Goal: Feedback & Contribution: Leave review/rating

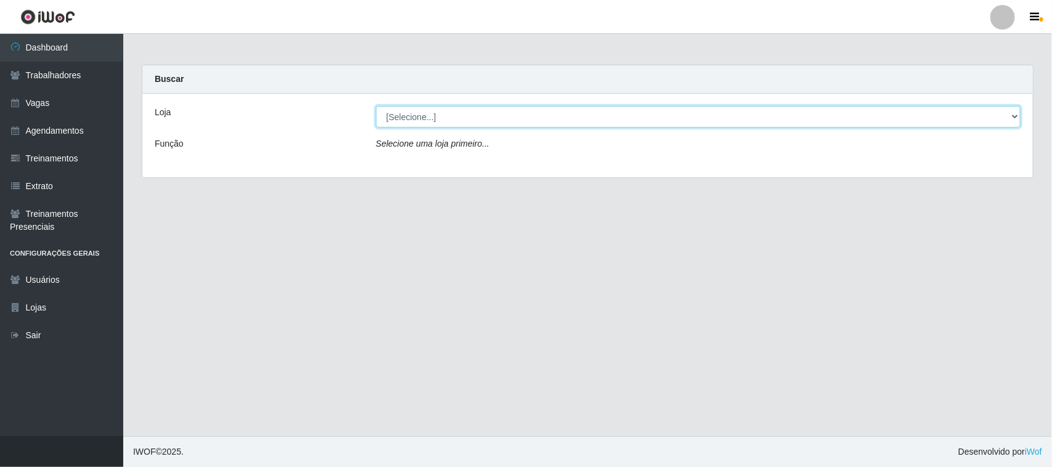
click at [563, 112] on select "[Selecione...] Nordestão - [GEOGRAPHIC_DATA]" at bounding box center [698, 117] width 645 height 22
select select "420"
click at [376, 106] on select "[Selecione...] Nordestão - [GEOGRAPHIC_DATA]" at bounding box center [698, 117] width 645 height 22
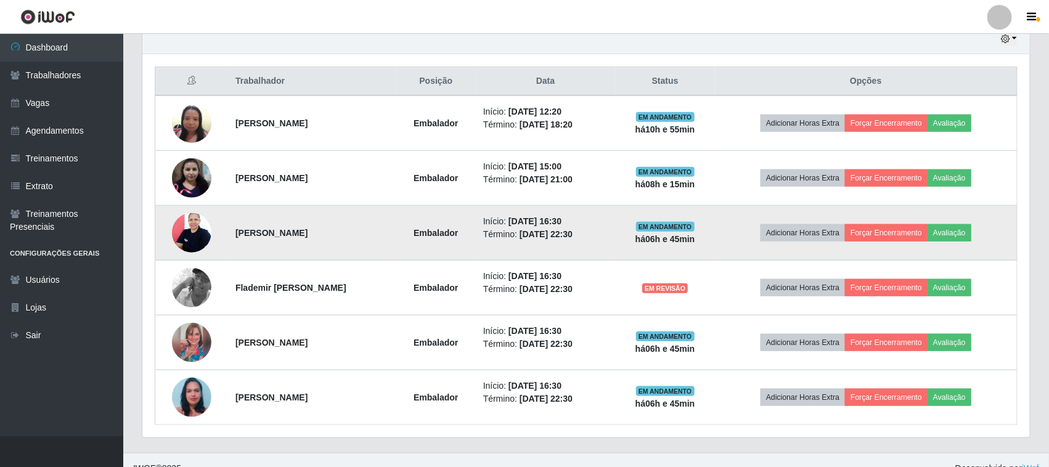
scroll to position [463, 0]
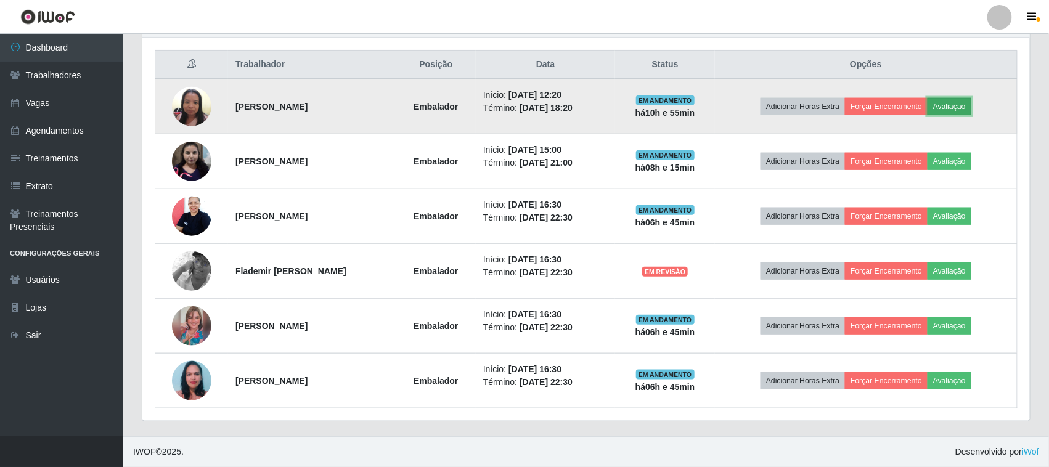
click at [965, 104] on button "Avaliação" at bounding box center [949, 106] width 44 height 17
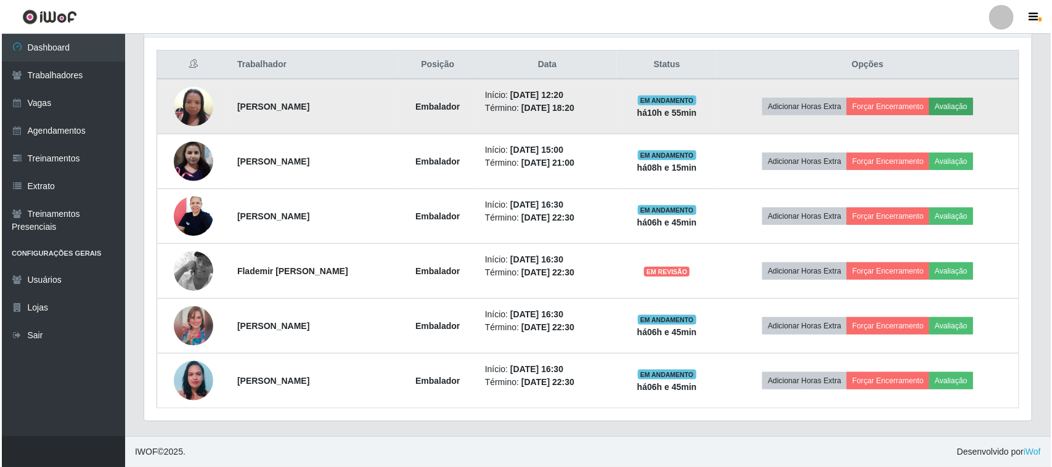
scroll to position [256, 879]
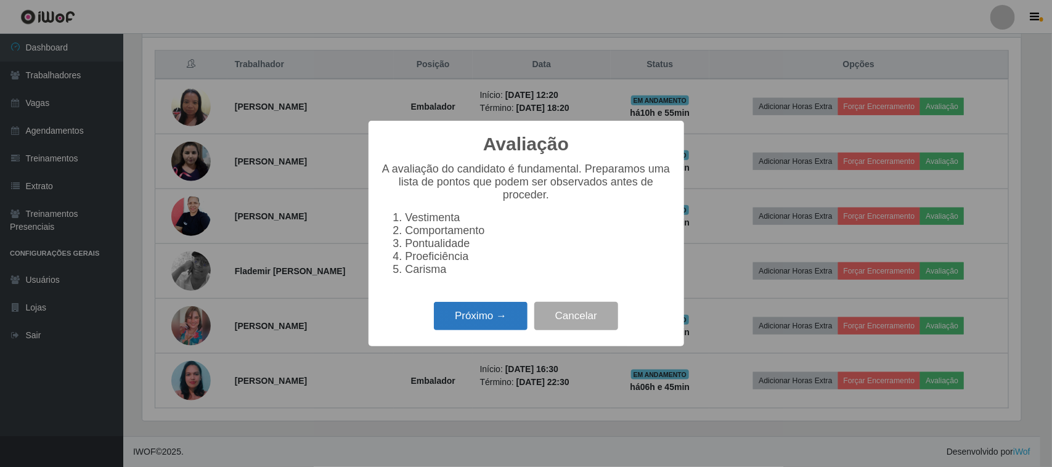
click at [504, 319] on button "Próximo →" at bounding box center [481, 316] width 94 height 29
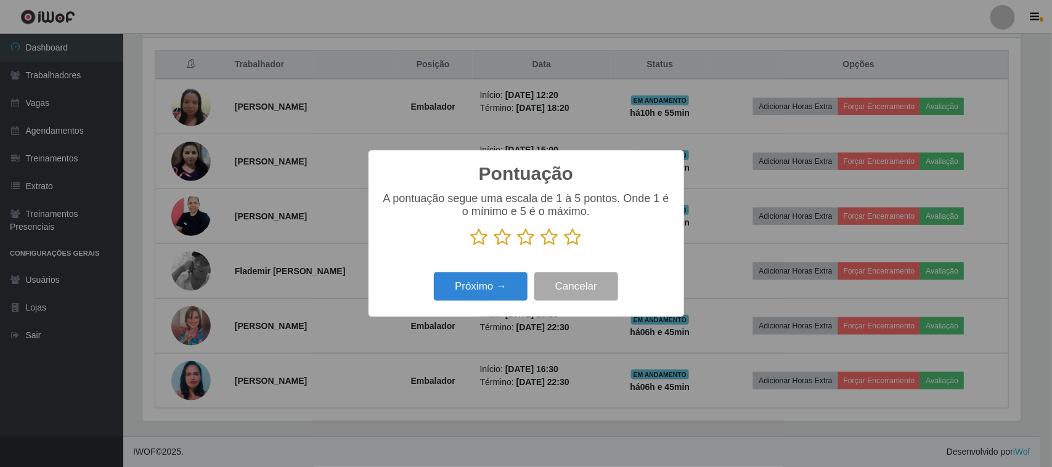
click at [569, 236] on icon at bounding box center [572, 237] width 17 height 18
click at [564, 246] on input "radio" at bounding box center [564, 246] width 0 height 0
click at [507, 281] on button "Próximo →" at bounding box center [481, 286] width 94 height 29
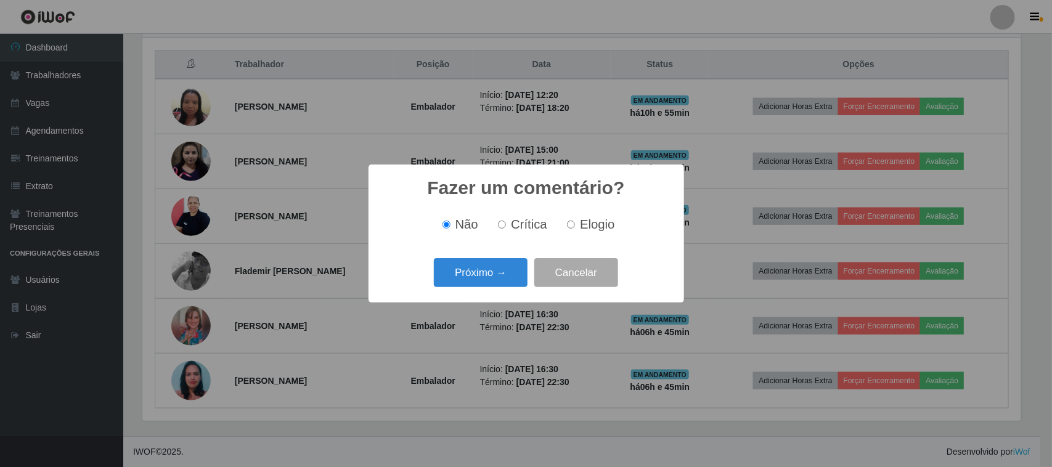
click at [595, 226] on span "Elogio" at bounding box center [597, 225] width 35 height 14
click at [575, 226] on input "Elogio" at bounding box center [571, 225] width 8 height 8
radio input "true"
click at [501, 274] on button "Próximo →" at bounding box center [481, 272] width 94 height 29
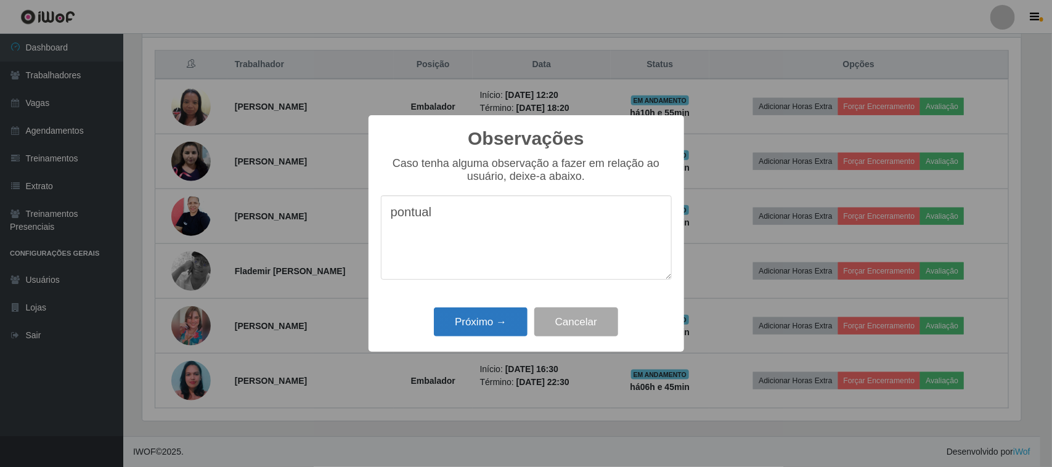
type textarea "pontual"
click at [491, 333] on button "Próximo →" at bounding box center [481, 322] width 94 height 29
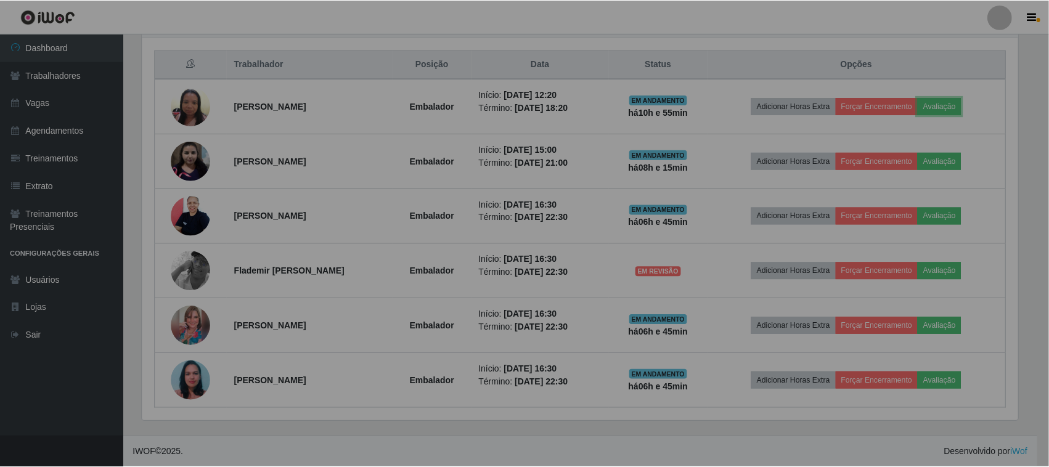
scroll to position [256, 887]
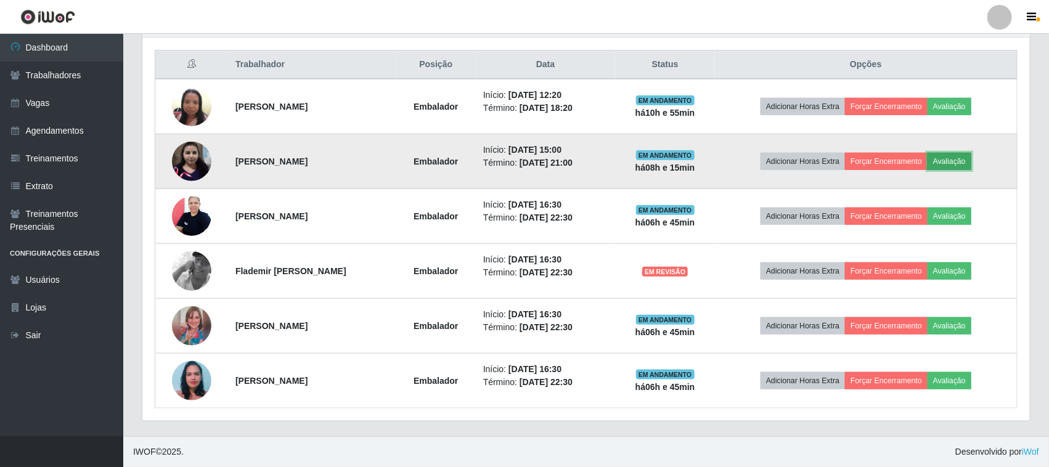
click at [966, 158] on button "Avaliação" at bounding box center [949, 161] width 44 height 17
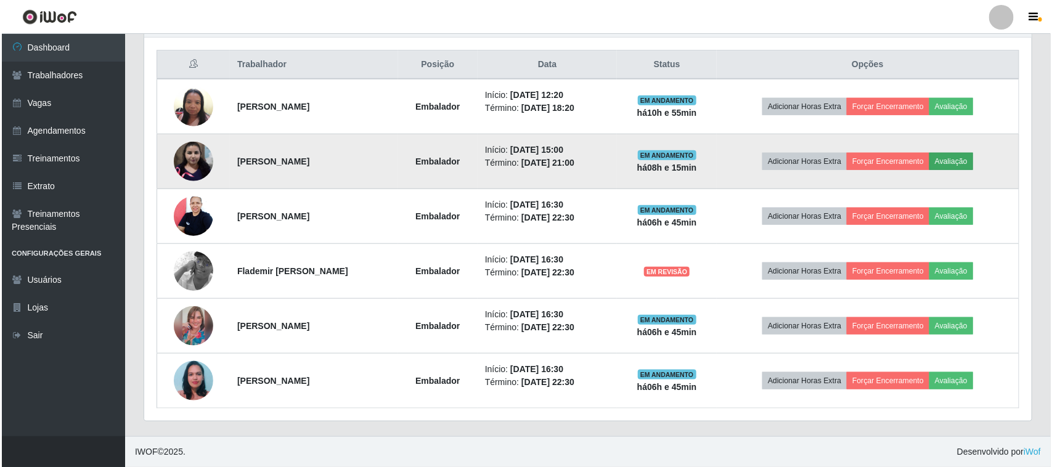
scroll to position [256, 879]
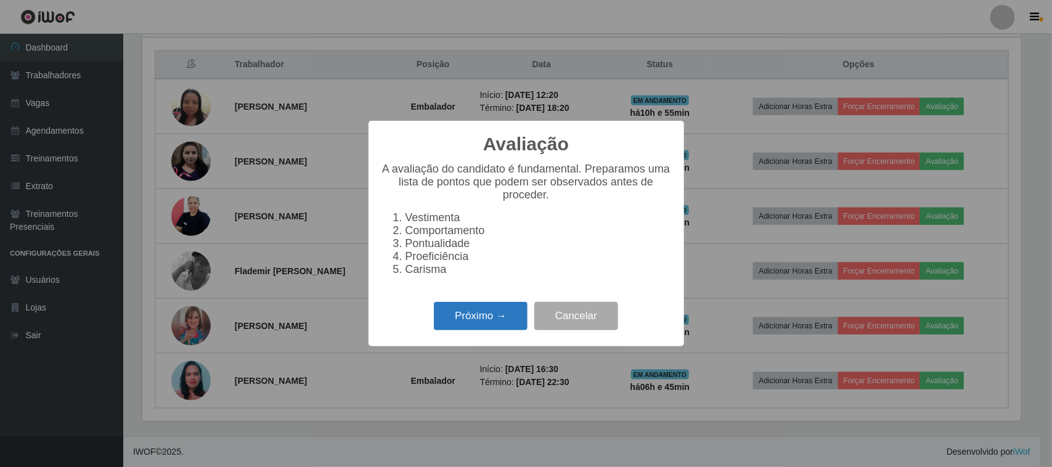
click at [498, 327] on button "Próximo →" at bounding box center [481, 316] width 94 height 29
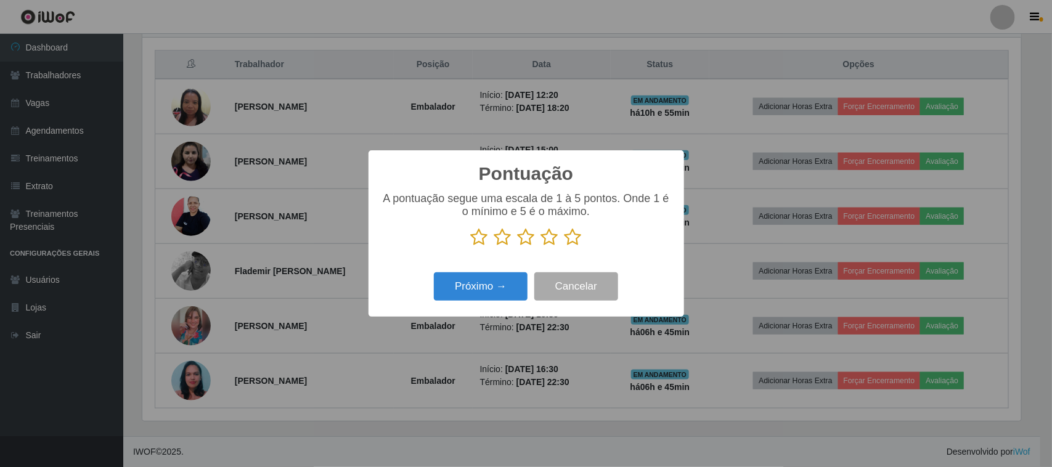
scroll to position [615993, 615369]
click at [570, 244] on icon at bounding box center [572, 237] width 17 height 18
click at [564, 246] on input "radio" at bounding box center [564, 246] width 0 height 0
click at [488, 293] on button "Próximo →" at bounding box center [481, 286] width 94 height 29
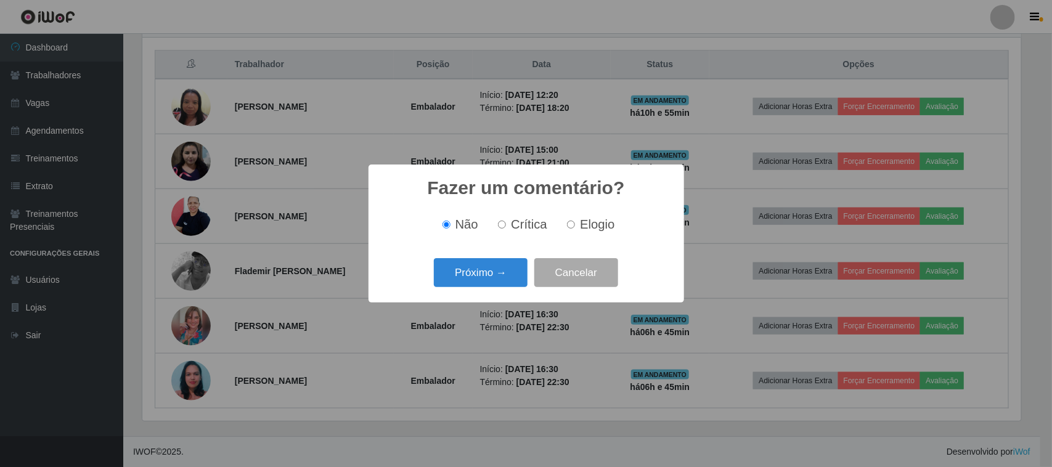
click at [586, 222] on span "Elogio" at bounding box center [597, 225] width 35 height 14
click at [575, 222] on input "Elogio" at bounding box center [571, 225] width 8 height 8
radio input "true"
click at [505, 263] on button "Próximo →" at bounding box center [481, 272] width 94 height 29
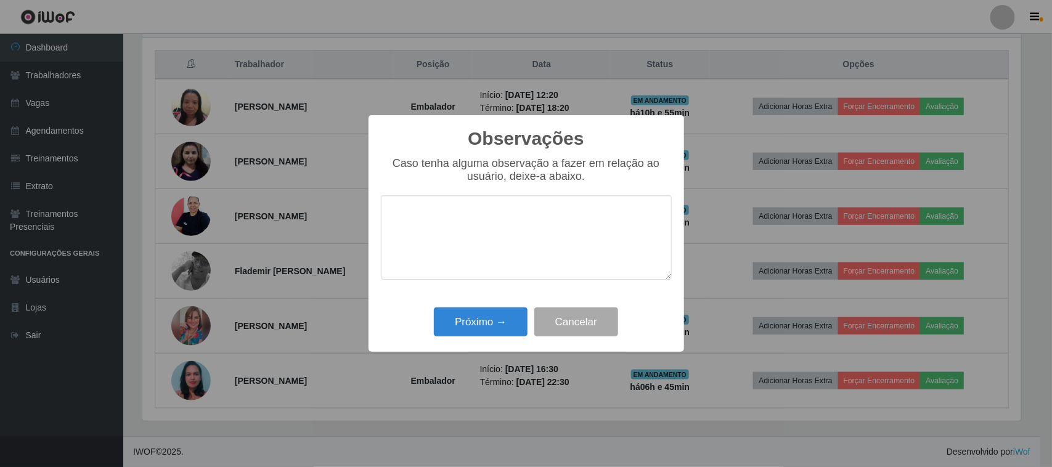
click at [552, 229] on textarea at bounding box center [526, 237] width 291 height 84
type textarea "pontual"
click at [513, 321] on button "Próximo →" at bounding box center [481, 322] width 94 height 29
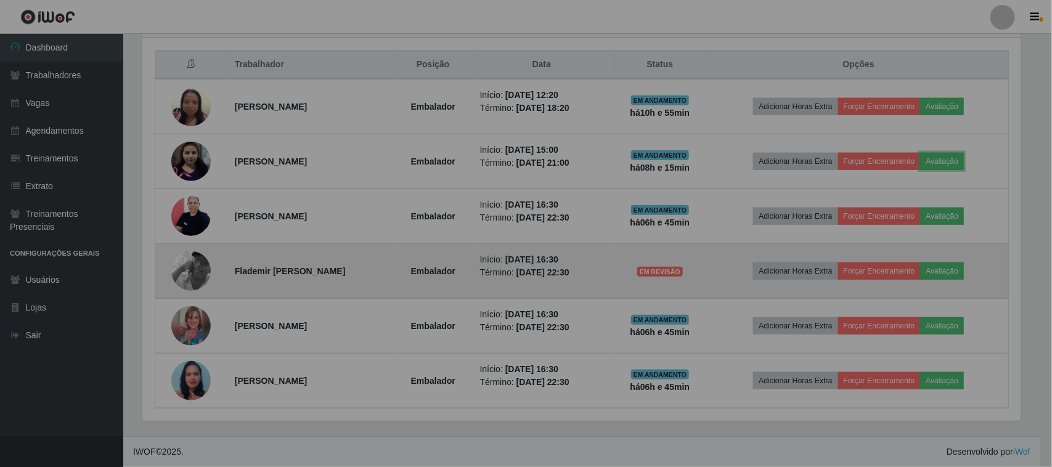
scroll to position [256, 887]
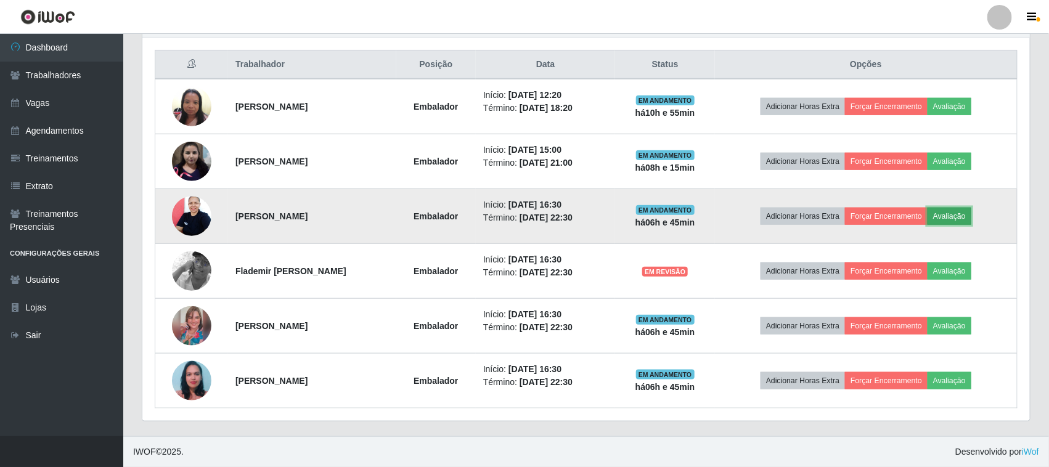
click at [971, 222] on button "Avaliação" at bounding box center [949, 216] width 44 height 17
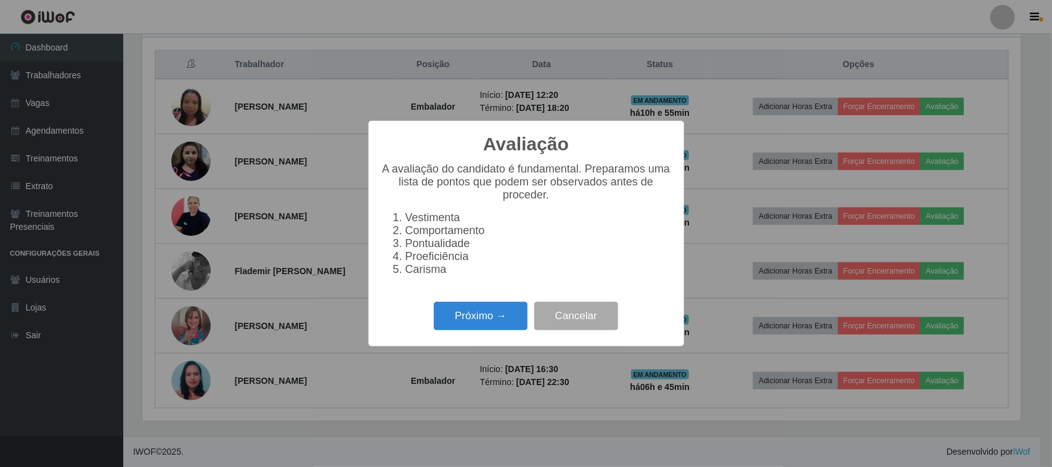
scroll to position [256, 879]
click at [490, 320] on button "Próximo →" at bounding box center [481, 316] width 94 height 29
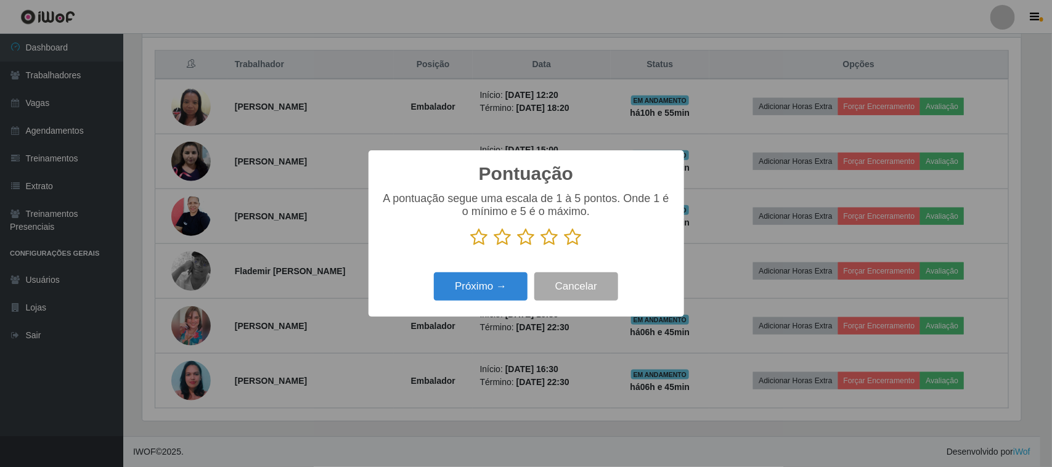
click at [574, 245] on icon at bounding box center [572, 237] width 17 height 18
click at [564, 246] on input "radio" at bounding box center [564, 246] width 0 height 0
click at [509, 288] on button "Próximo →" at bounding box center [481, 286] width 94 height 29
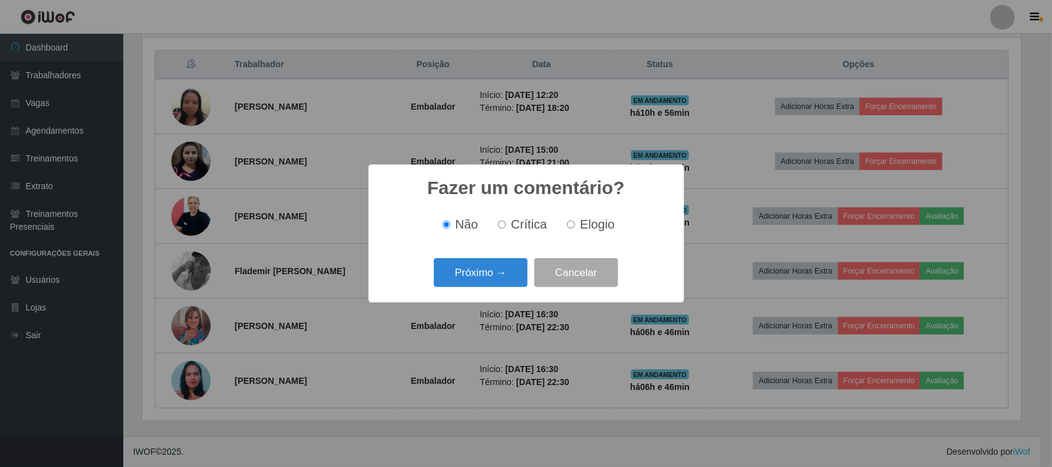
click at [590, 223] on span "Elogio" at bounding box center [597, 225] width 35 height 14
click at [575, 223] on input "Elogio" at bounding box center [571, 225] width 8 height 8
radio input "true"
click at [500, 279] on button "Próximo →" at bounding box center [481, 272] width 94 height 29
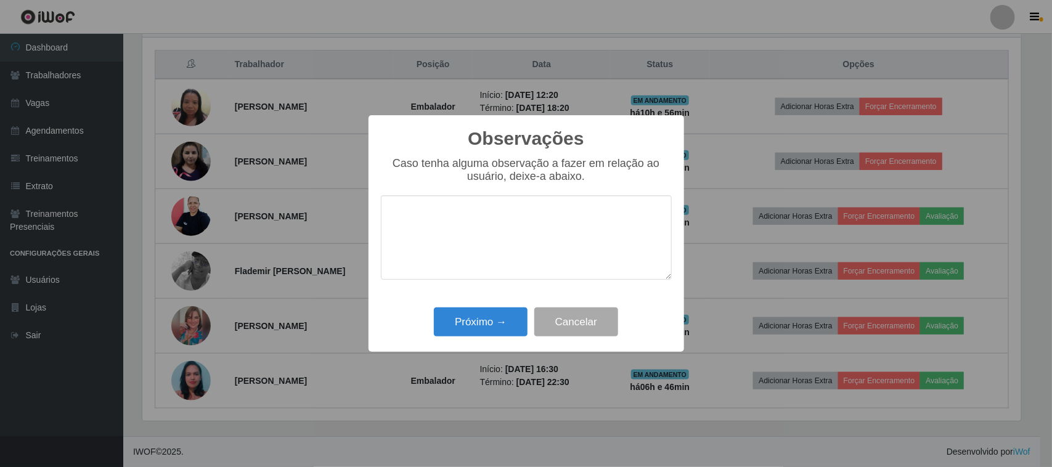
click at [547, 231] on textarea at bounding box center [526, 237] width 291 height 84
type textarea "pontual"
click at [500, 320] on button "Próximo →" at bounding box center [481, 322] width 94 height 29
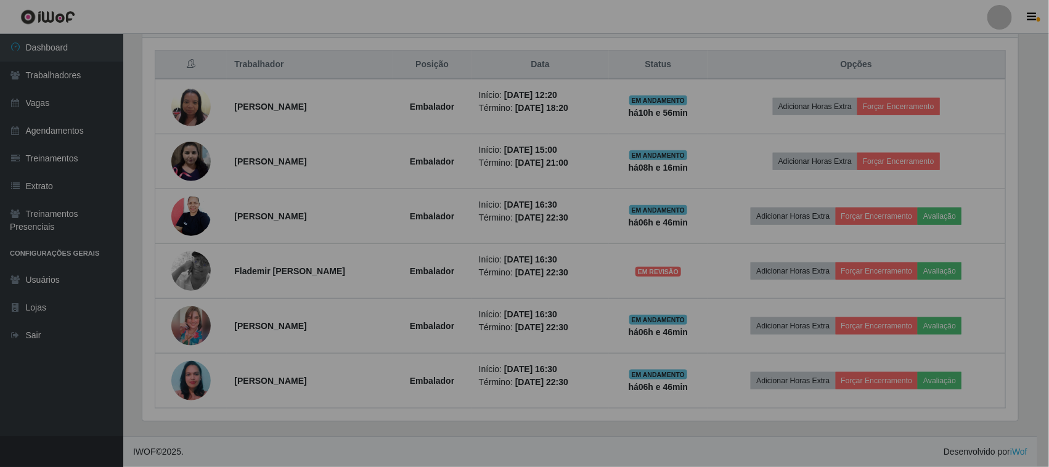
scroll to position [256, 887]
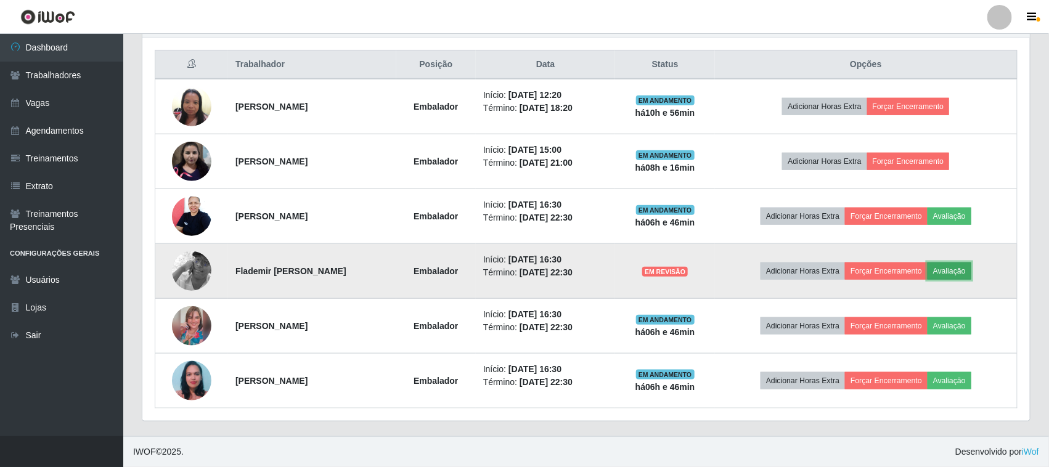
click at [968, 270] on button "Avaliação" at bounding box center [949, 271] width 44 height 17
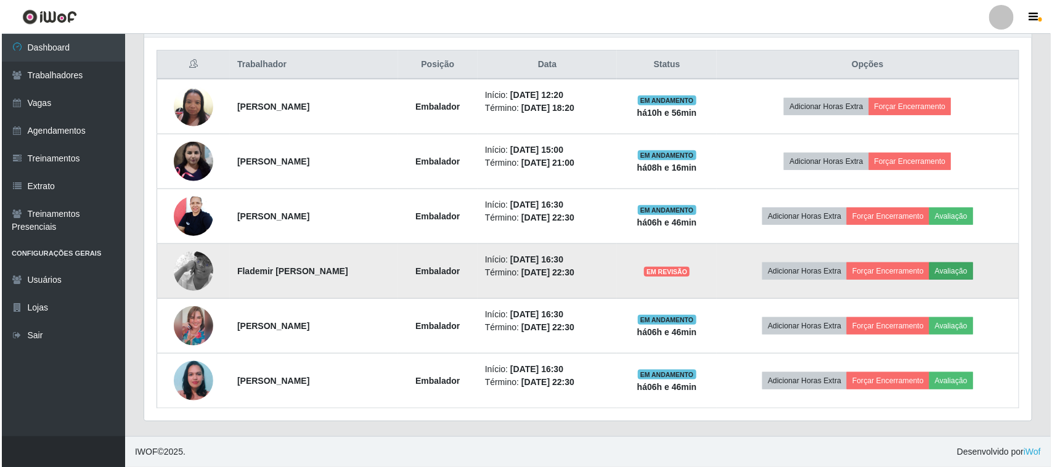
scroll to position [256, 879]
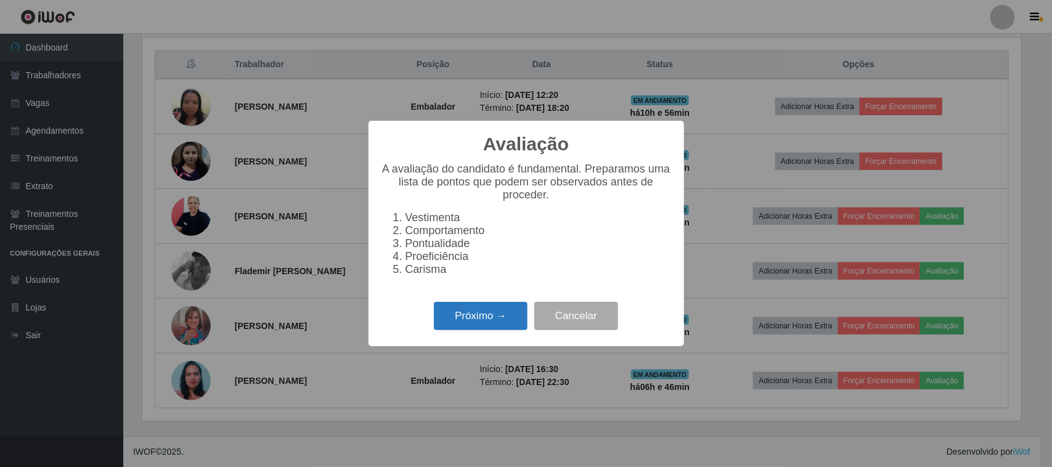
click at [484, 317] on button "Próximo →" at bounding box center [481, 316] width 94 height 29
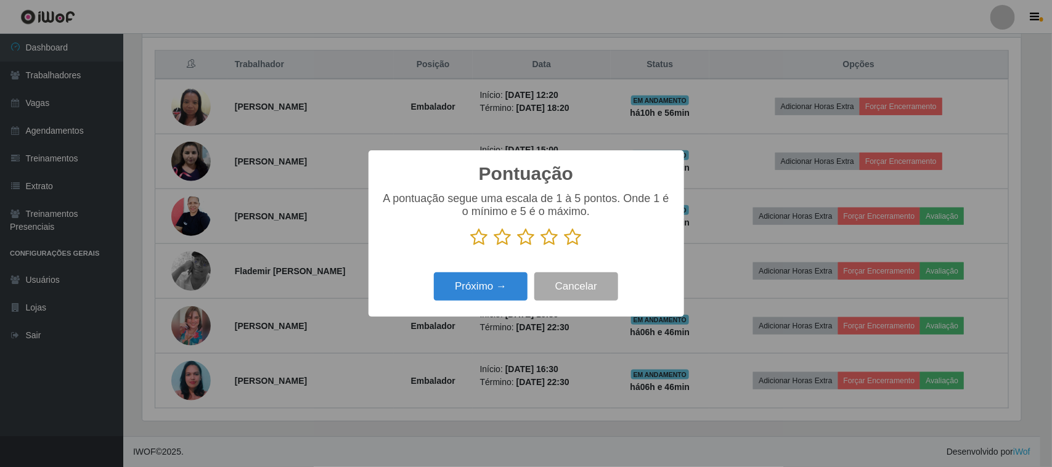
scroll to position [615993, 615369]
click at [563, 245] on p at bounding box center [526, 237] width 291 height 18
click at [572, 243] on icon at bounding box center [572, 237] width 17 height 18
click at [564, 246] on input "radio" at bounding box center [564, 246] width 0 height 0
click at [483, 293] on button "Próximo →" at bounding box center [481, 286] width 94 height 29
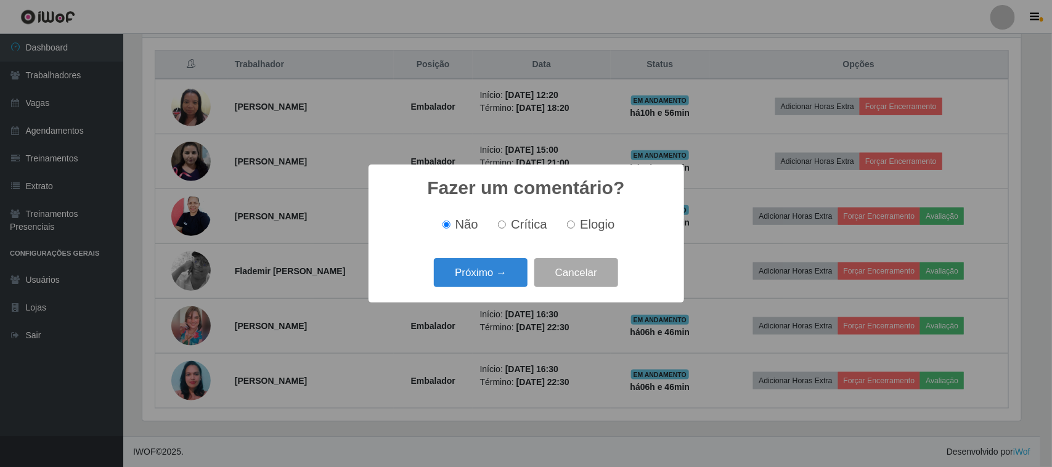
drag, startPoint x: 617, startPoint y: 220, endPoint x: 607, endPoint y: 225, distance: 11.0
click at [616, 221] on div "Não Crítica Elogio" at bounding box center [526, 225] width 291 height 14
click at [601, 226] on span "Elogio" at bounding box center [597, 225] width 35 height 14
click at [575, 226] on input "Elogio" at bounding box center [571, 225] width 8 height 8
radio input "true"
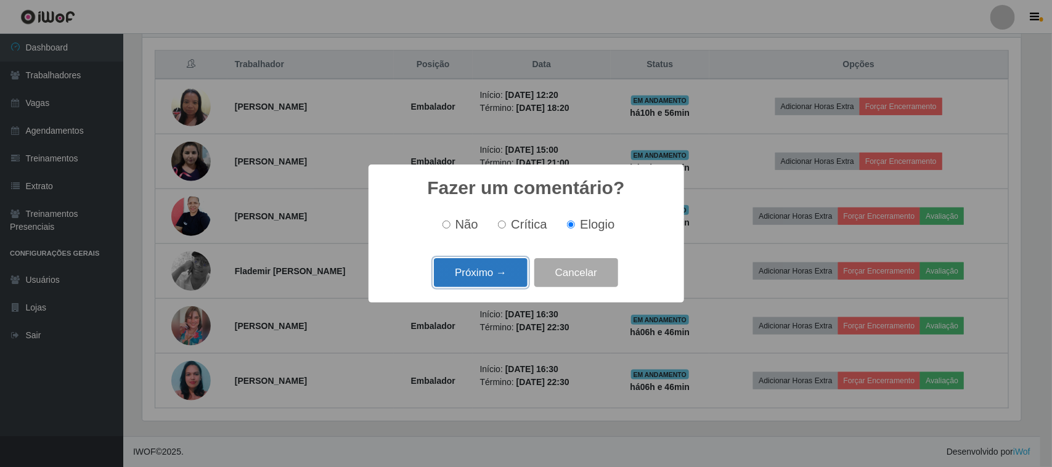
click at [515, 263] on button "Próximo →" at bounding box center [481, 272] width 94 height 29
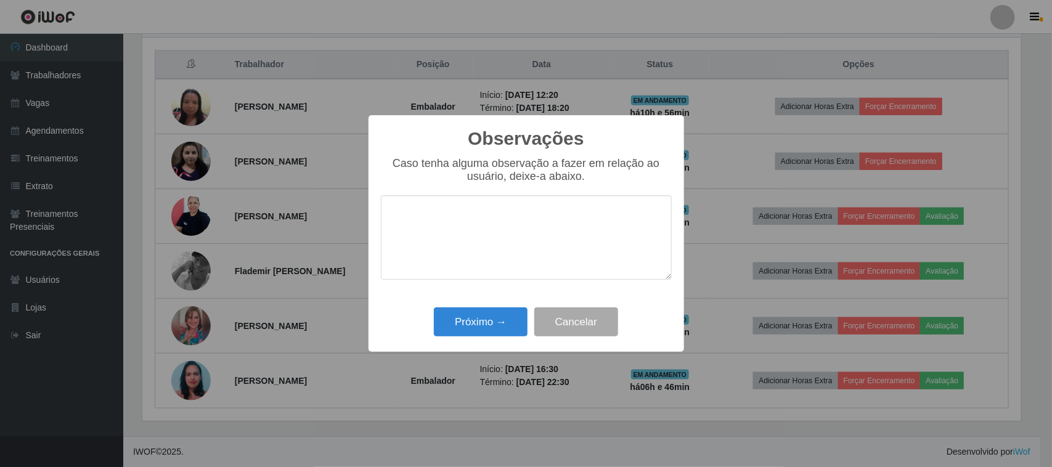
click at [582, 222] on textarea at bounding box center [526, 237] width 291 height 84
type textarea "presta um bom atendimento"
click at [472, 330] on button "Próximo →" at bounding box center [481, 322] width 94 height 29
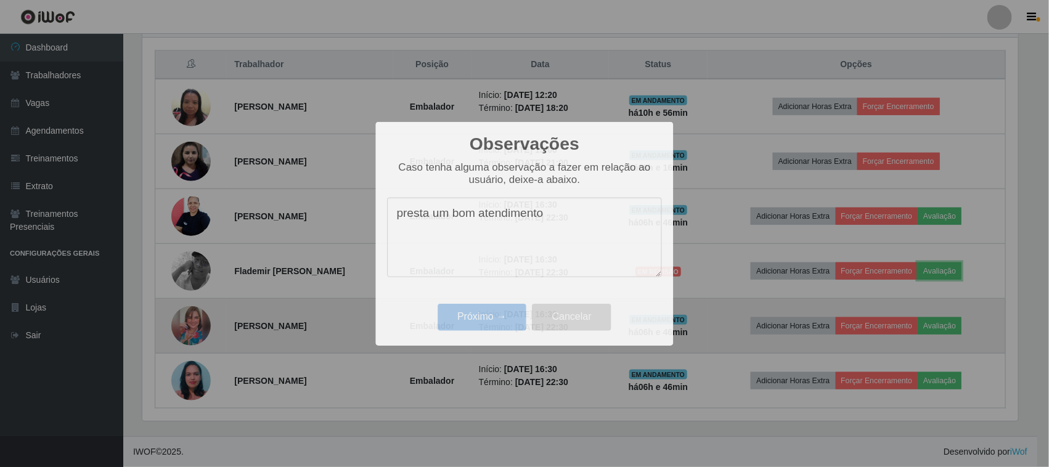
scroll to position [0, 0]
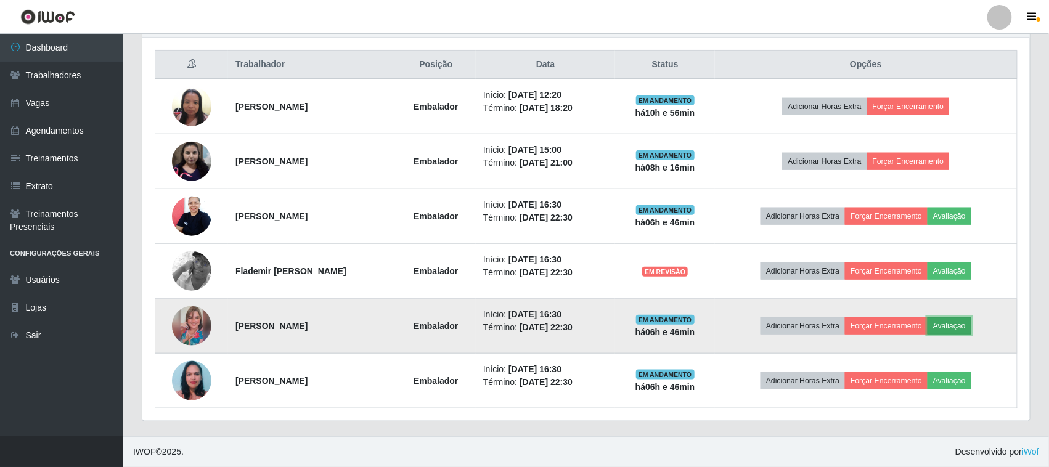
click at [956, 324] on button "Avaliação" at bounding box center [949, 325] width 44 height 17
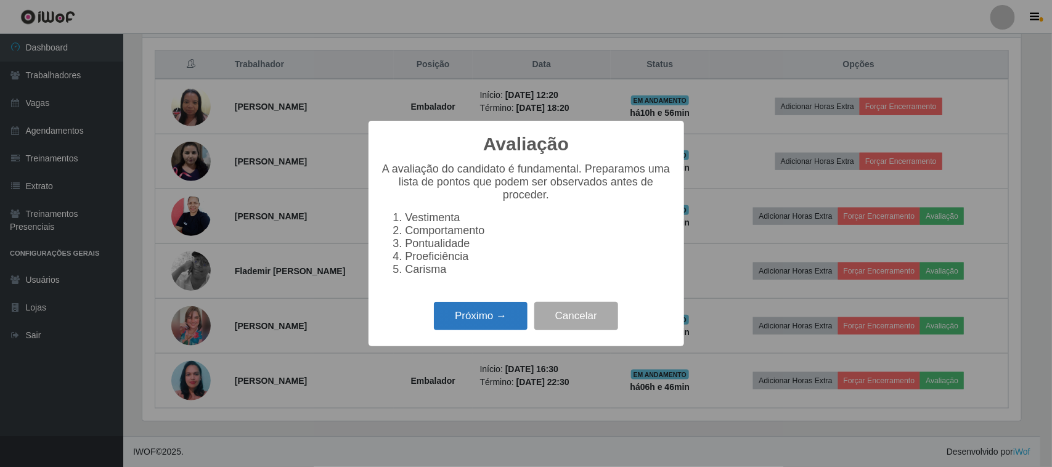
click at [512, 319] on button "Próximo →" at bounding box center [481, 316] width 94 height 29
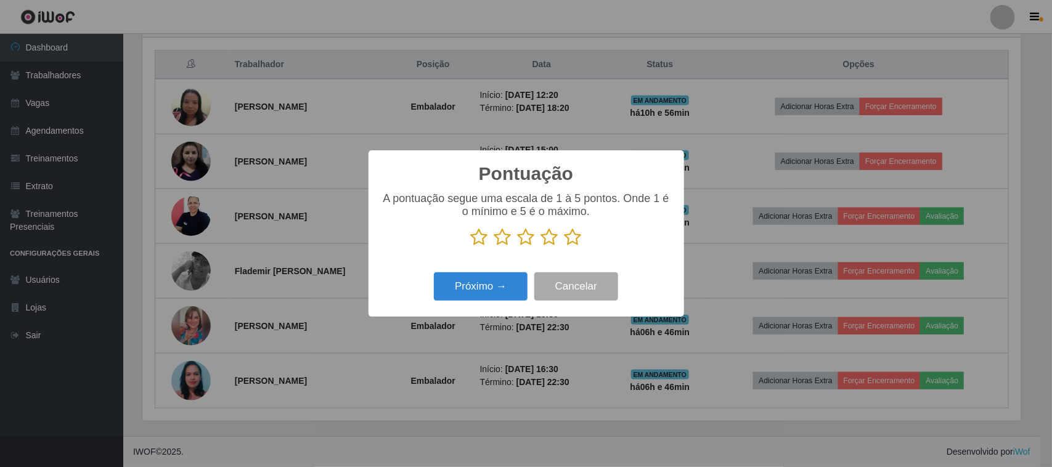
click at [575, 240] on icon at bounding box center [572, 237] width 17 height 18
click at [564, 246] on input "radio" at bounding box center [564, 246] width 0 height 0
click at [500, 287] on button "Próximo →" at bounding box center [481, 286] width 94 height 29
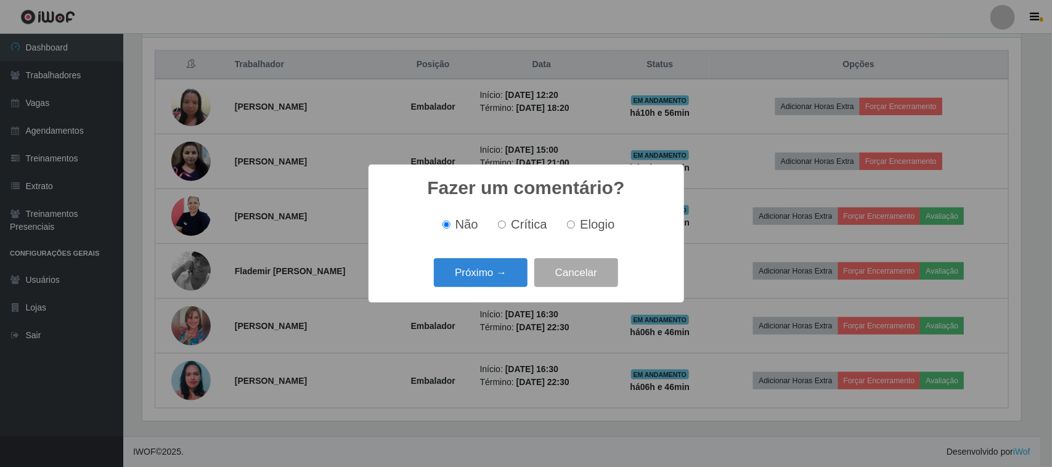
drag, startPoint x: 583, startPoint y: 220, endPoint x: 539, endPoint y: 251, distance: 53.9
click at [582, 222] on span "Elogio" at bounding box center [597, 225] width 35 height 14
click at [509, 266] on button "Próximo →" at bounding box center [481, 272] width 94 height 29
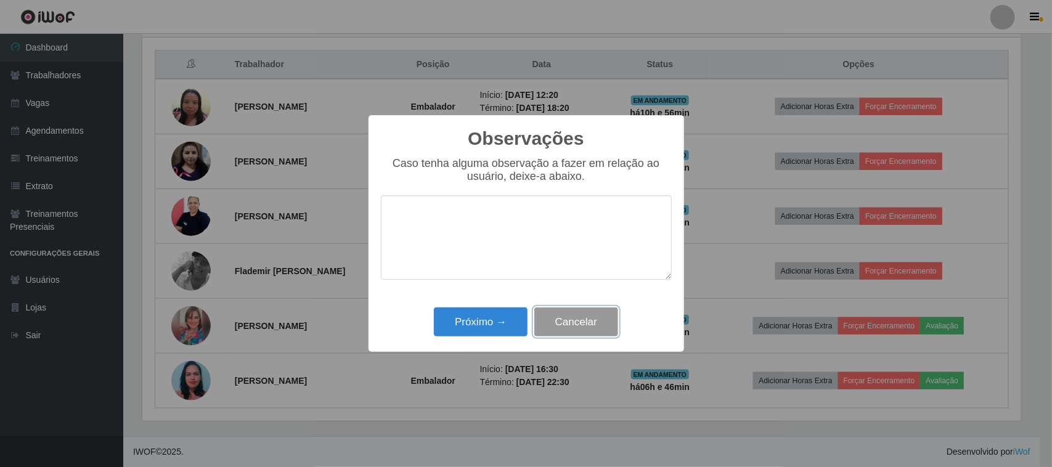
click at [584, 321] on button "Cancelar" at bounding box center [576, 322] width 84 height 29
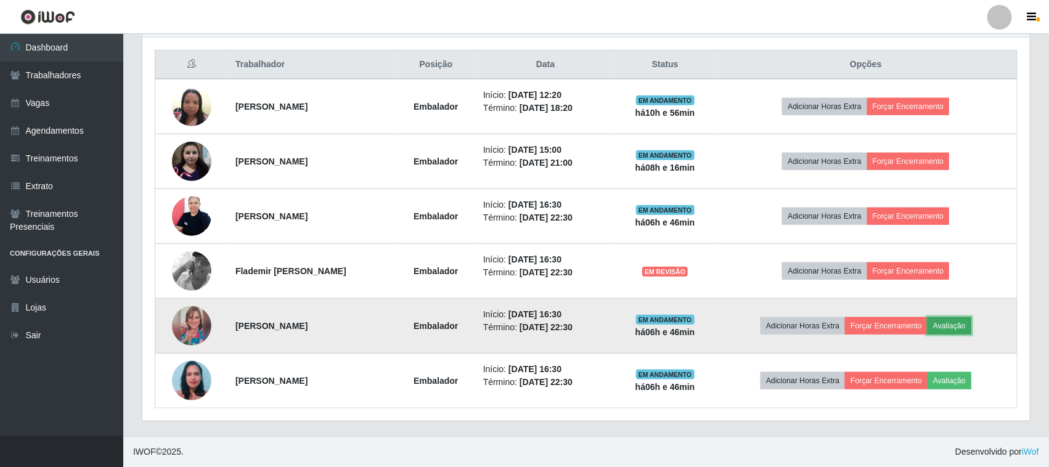
click at [957, 333] on button "Avaliação" at bounding box center [949, 325] width 44 height 17
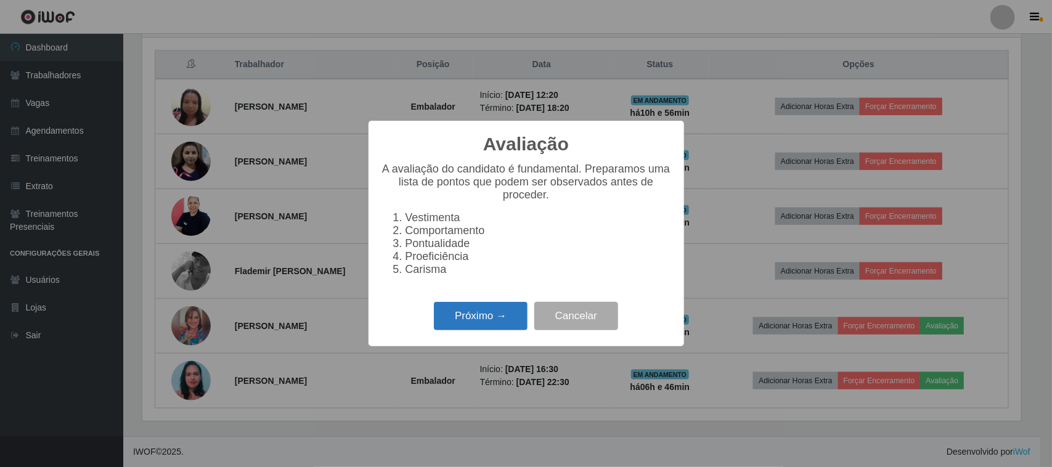
click at [478, 331] on button "Próximo →" at bounding box center [481, 316] width 94 height 29
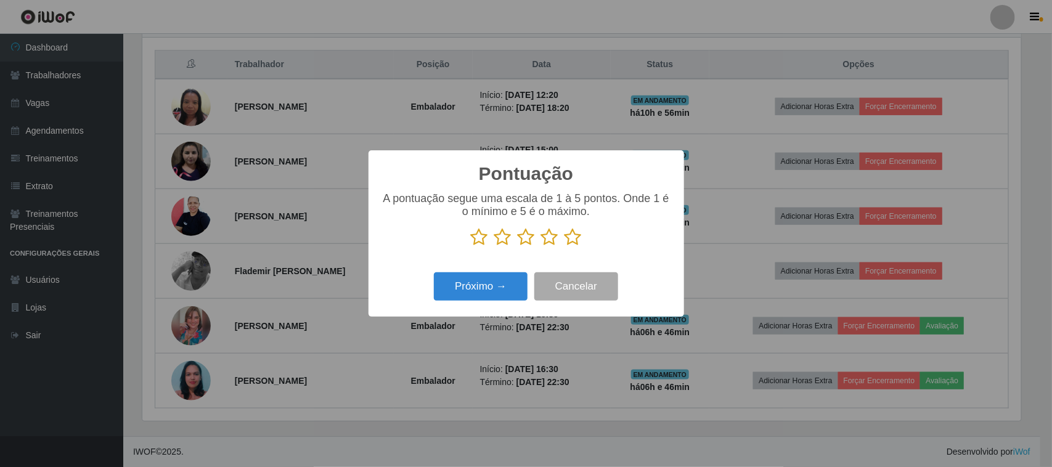
click at [568, 238] on icon at bounding box center [572, 237] width 17 height 18
click at [564, 246] on input "radio" at bounding box center [564, 246] width 0 height 0
click at [519, 279] on button "Próximo →" at bounding box center [481, 286] width 94 height 29
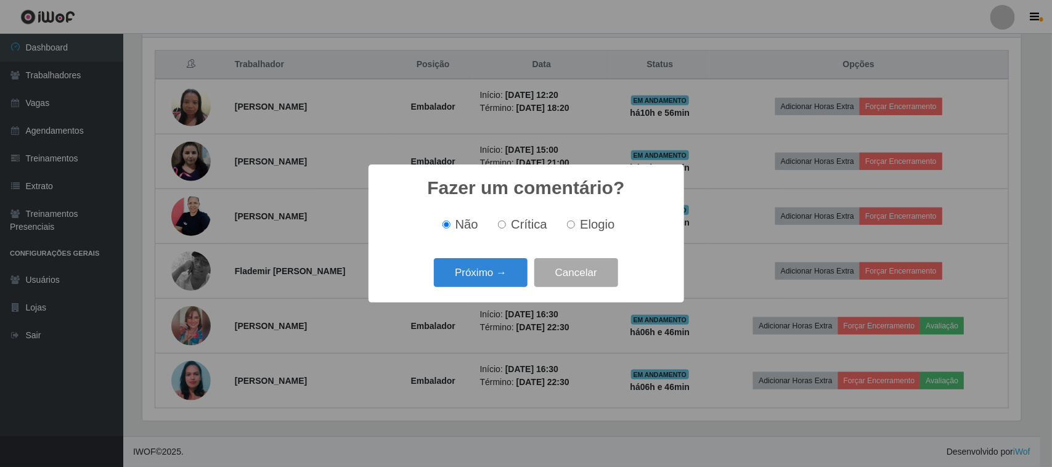
click at [584, 222] on span "Elogio" at bounding box center [597, 225] width 35 height 14
click at [575, 222] on input "Elogio" at bounding box center [571, 225] width 8 height 8
radio input "true"
click at [494, 273] on button "Próximo →" at bounding box center [481, 272] width 94 height 29
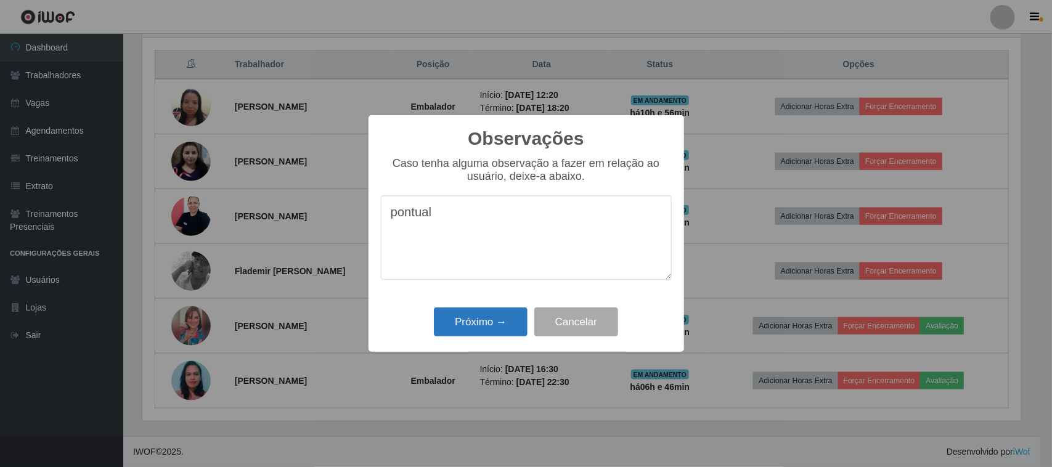
type textarea "pontual"
click at [500, 330] on button "Próximo →" at bounding box center [481, 322] width 94 height 29
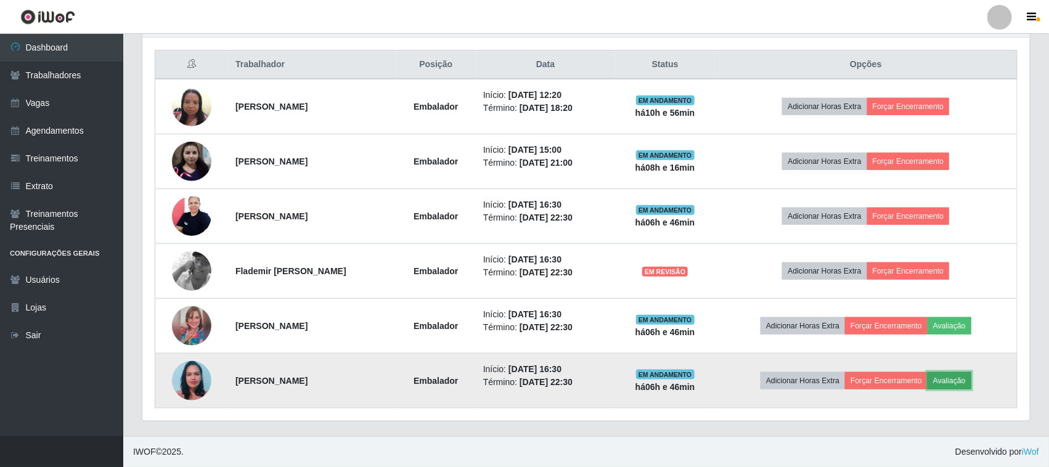
click at [969, 372] on button "Avaliação" at bounding box center [949, 380] width 44 height 17
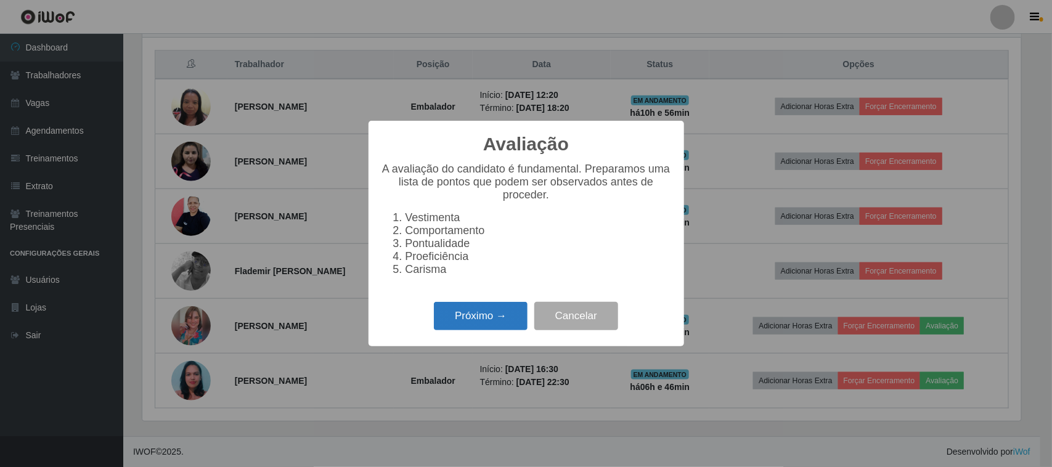
click at [507, 318] on button "Próximo →" at bounding box center [481, 316] width 94 height 29
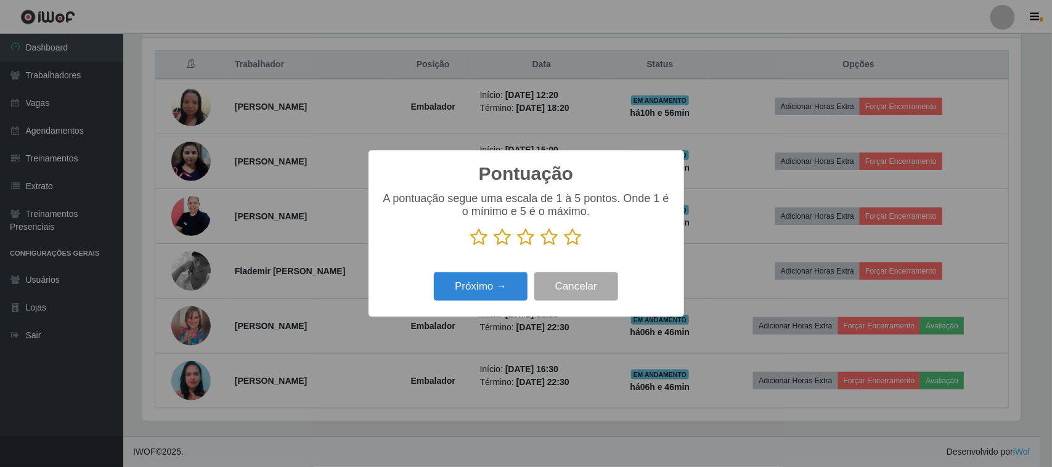
click at [575, 241] on icon at bounding box center [572, 237] width 17 height 18
click at [564, 246] on input "radio" at bounding box center [564, 246] width 0 height 0
click at [506, 294] on button "Próximo →" at bounding box center [481, 286] width 94 height 29
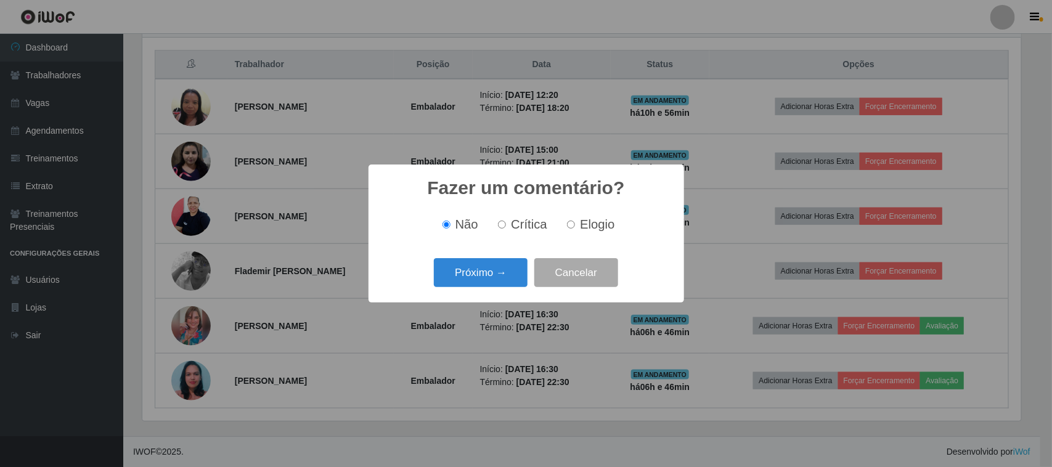
drag, startPoint x: 587, startPoint y: 228, endPoint x: 532, endPoint y: 253, distance: 60.4
click at [584, 231] on span "Elogio" at bounding box center [597, 225] width 35 height 14
click at [575, 229] on input "Elogio" at bounding box center [571, 225] width 8 height 8
radio input "true"
click at [496, 273] on button "Próximo →" at bounding box center [481, 272] width 94 height 29
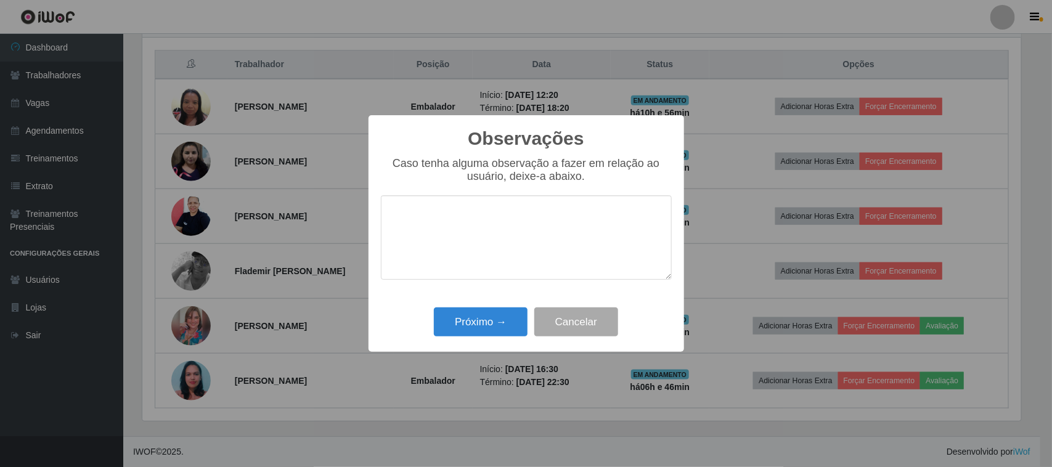
click at [553, 235] on textarea at bounding box center [526, 237] width 291 height 84
type textarea "pontual"
click at [503, 322] on button "Próximo →" at bounding box center [481, 322] width 94 height 29
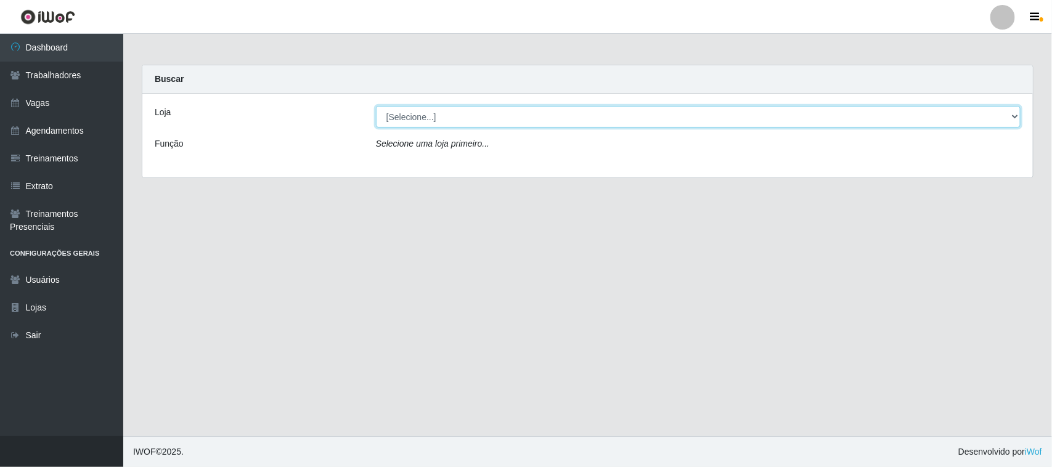
click at [606, 121] on select "[Selecione...] Nordestão - [GEOGRAPHIC_DATA]" at bounding box center [698, 117] width 645 height 22
select select "420"
click at [376, 106] on select "[Selecione...] Nordestão - [GEOGRAPHIC_DATA]" at bounding box center [698, 117] width 645 height 22
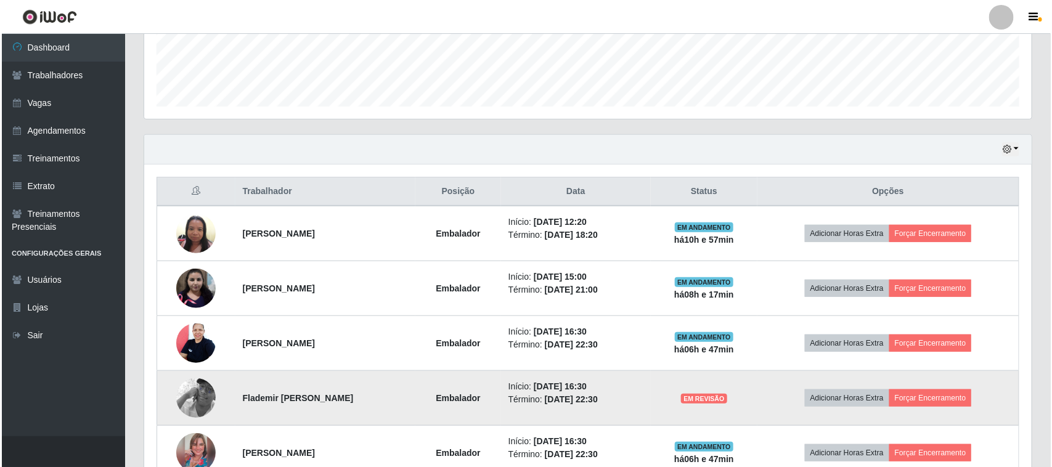
scroll to position [463, 0]
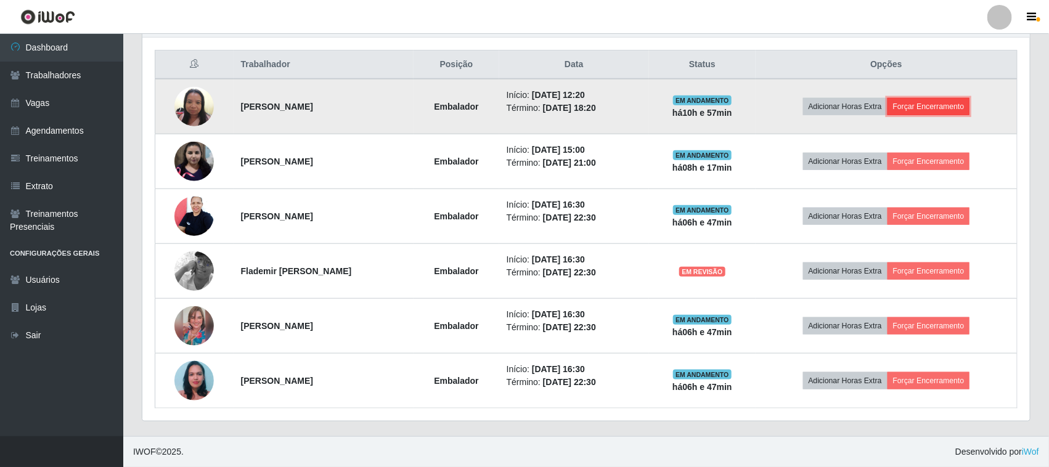
click at [944, 106] on button "Forçar Encerramento" at bounding box center [928, 106] width 83 height 17
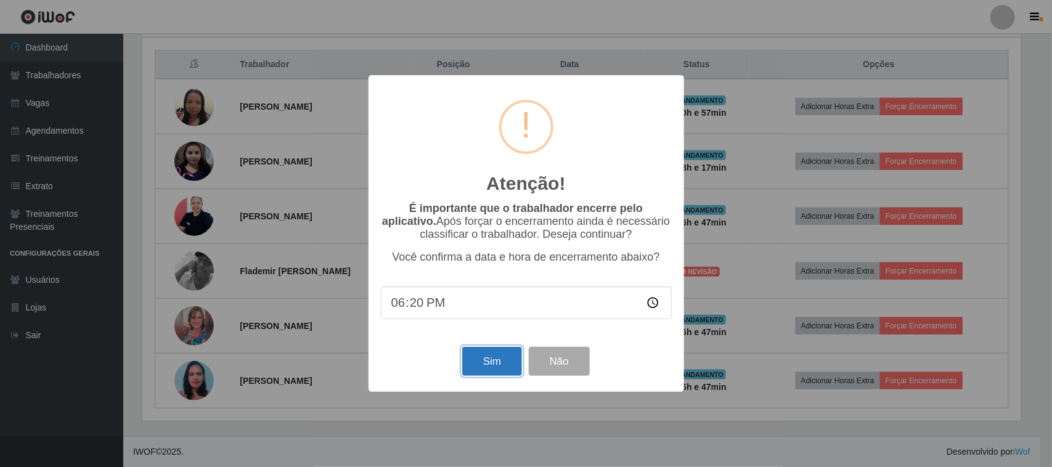
drag, startPoint x: 493, startPoint y: 359, endPoint x: 552, endPoint y: 319, distance: 71.4
click at [493, 358] on button "Sim" at bounding box center [492, 361] width 60 height 29
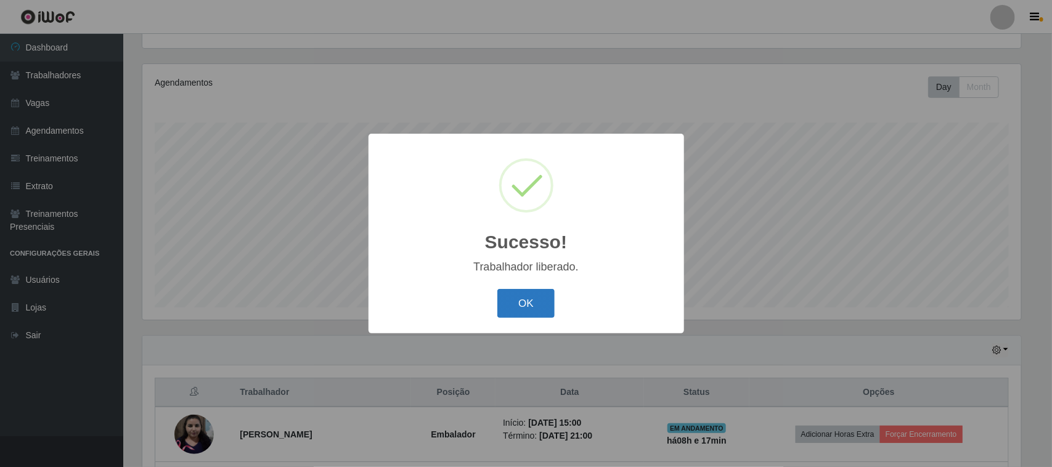
click at [512, 302] on button "OK" at bounding box center [525, 303] width 57 height 29
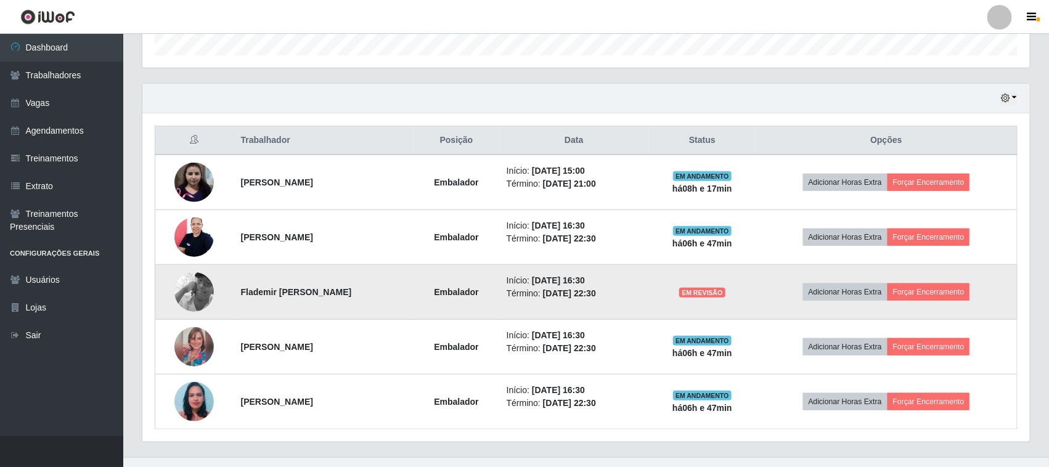
scroll to position [407, 0]
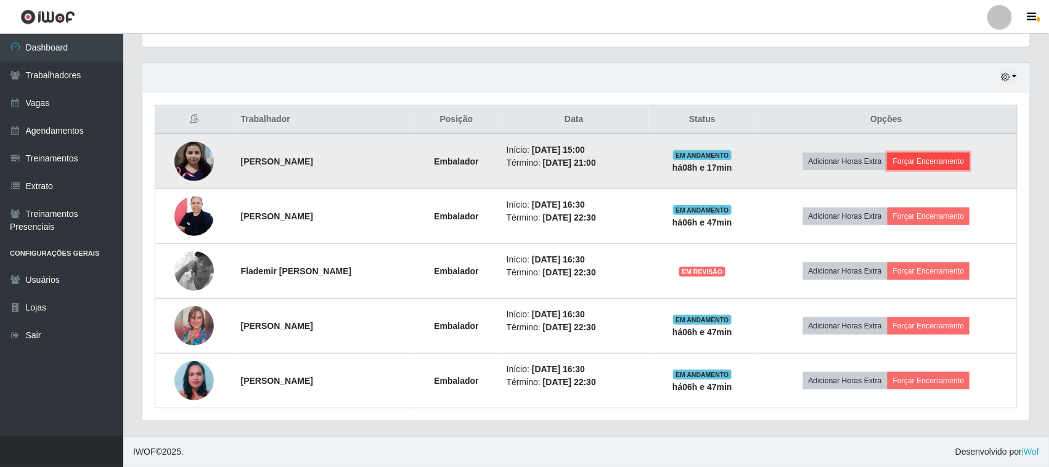
click at [924, 161] on button "Forçar Encerramento" at bounding box center [928, 161] width 83 height 17
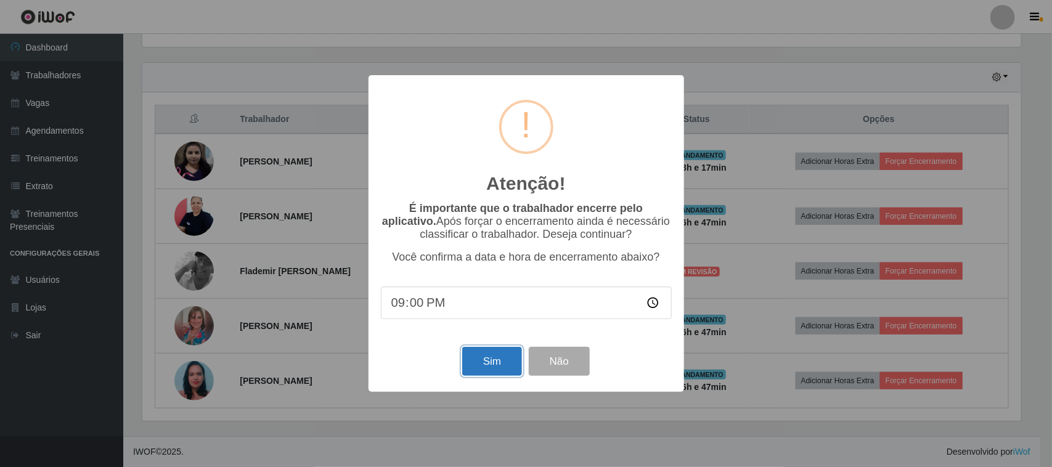
click at [478, 368] on button "Sim" at bounding box center [492, 361] width 60 height 29
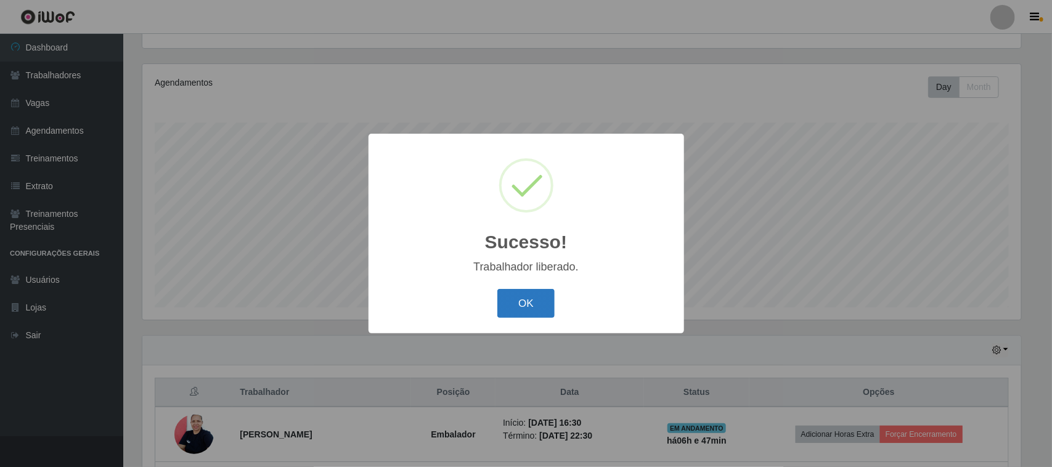
click at [510, 298] on button "OK" at bounding box center [525, 303] width 57 height 29
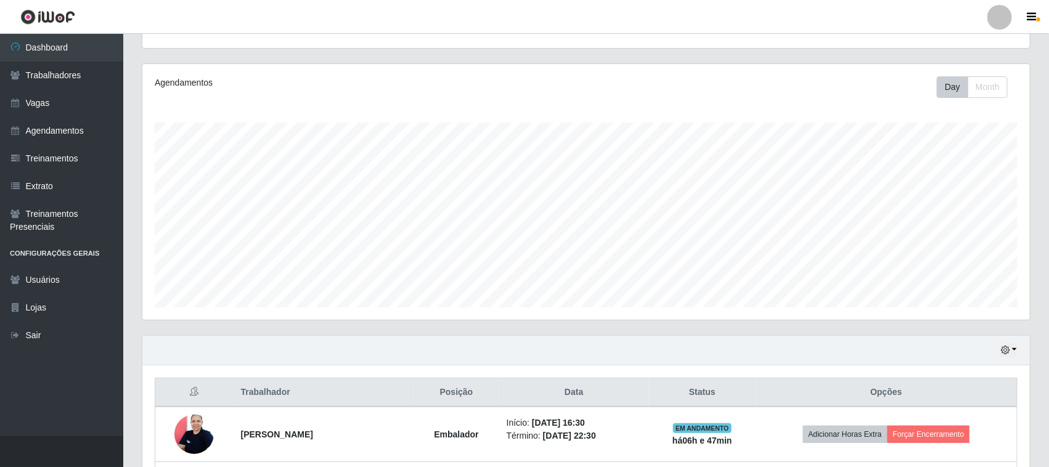
scroll to position [352, 0]
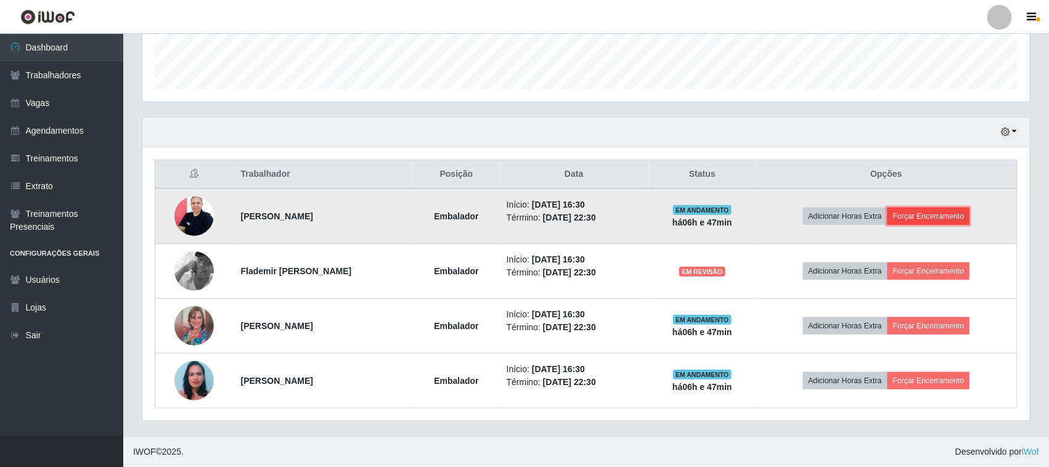
click at [938, 213] on button "Forçar Encerramento" at bounding box center [928, 216] width 83 height 17
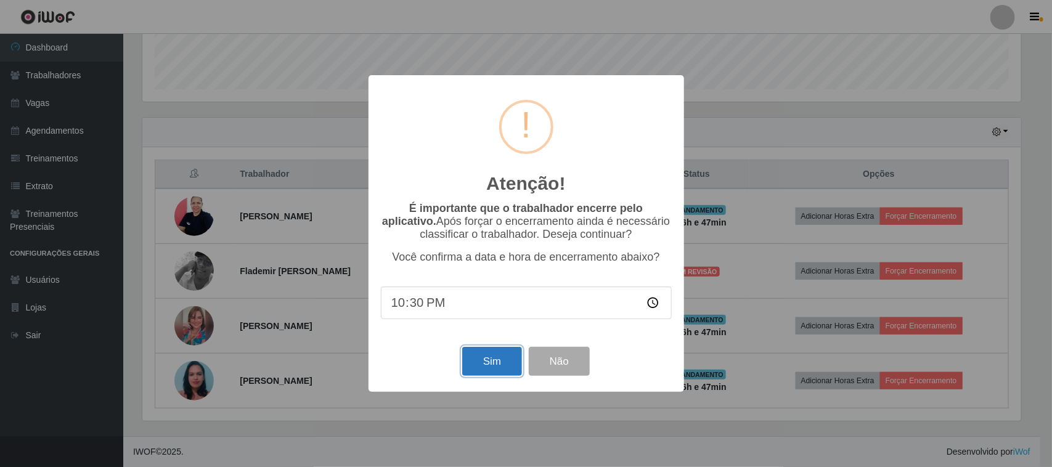
click at [478, 370] on button "Sim" at bounding box center [492, 361] width 60 height 29
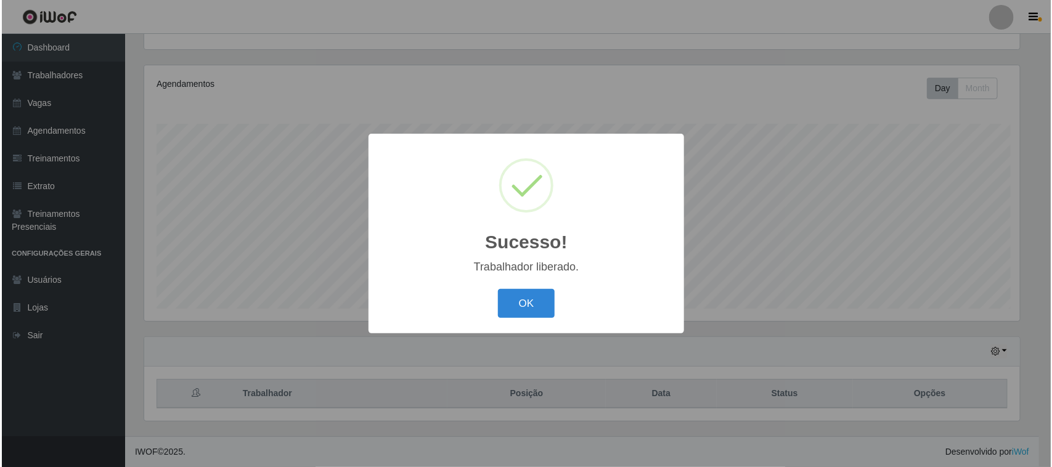
scroll to position [0, 0]
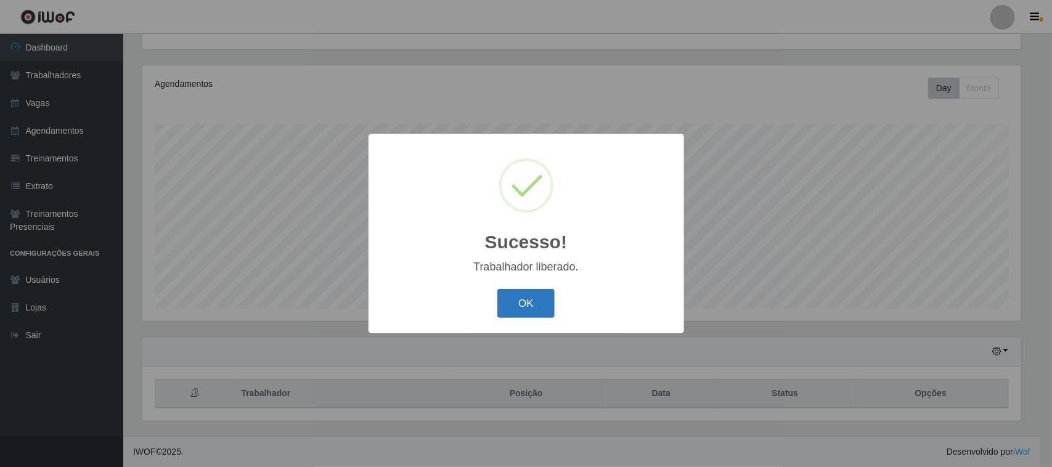
drag, startPoint x: 507, startPoint y: 300, endPoint x: 515, endPoint y: 299, distance: 8.6
click at [507, 300] on button "OK" at bounding box center [525, 303] width 57 height 29
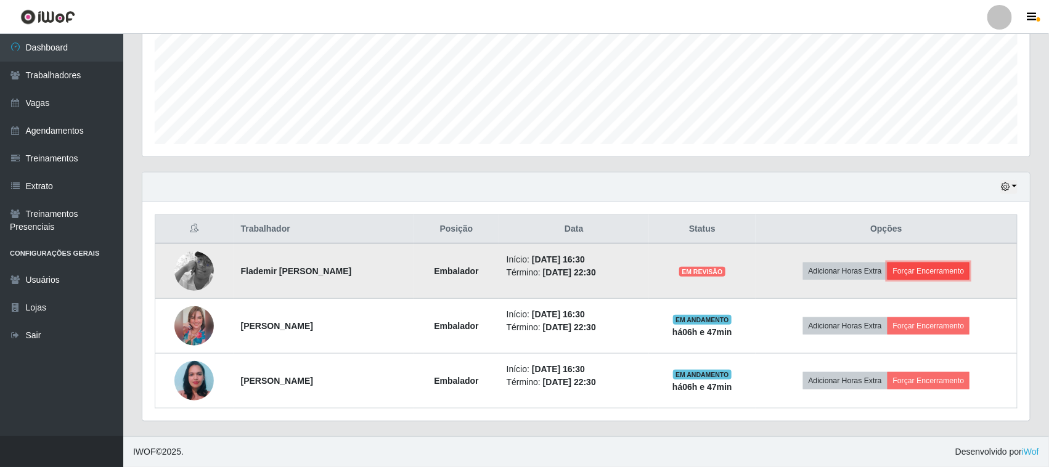
click at [945, 263] on button "Forçar Encerramento" at bounding box center [928, 271] width 83 height 17
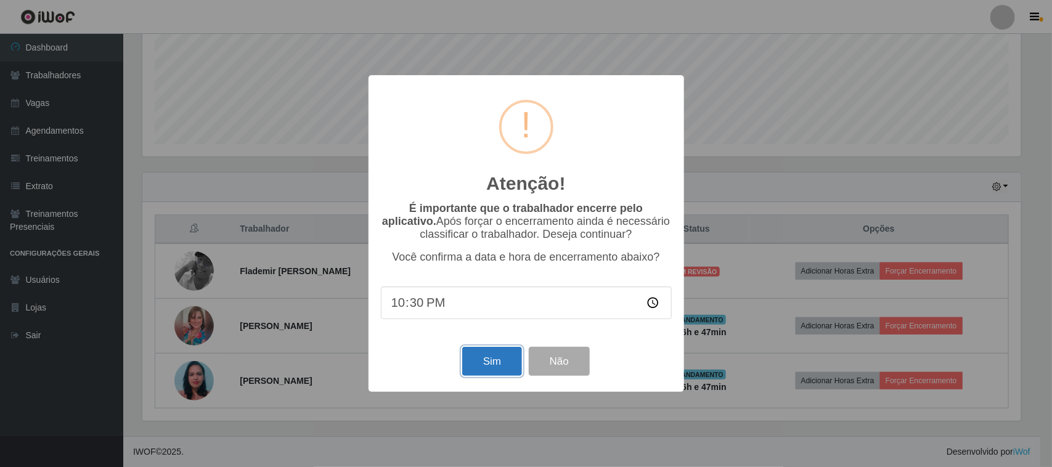
click at [493, 368] on button "Sim" at bounding box center [492, 361] width 60 height 29
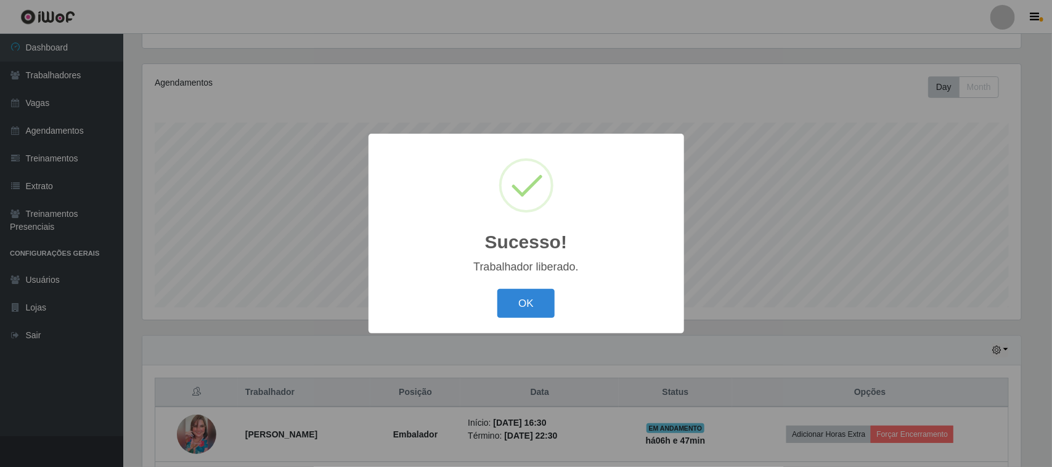
drag, startPoint x: 530, startPoint y: 303, endPoint x: 580, endPoint y: 305, distance: 50.0
click at [531, 303] on button "OK" at bounding box center [525, 303] width 57 height 29
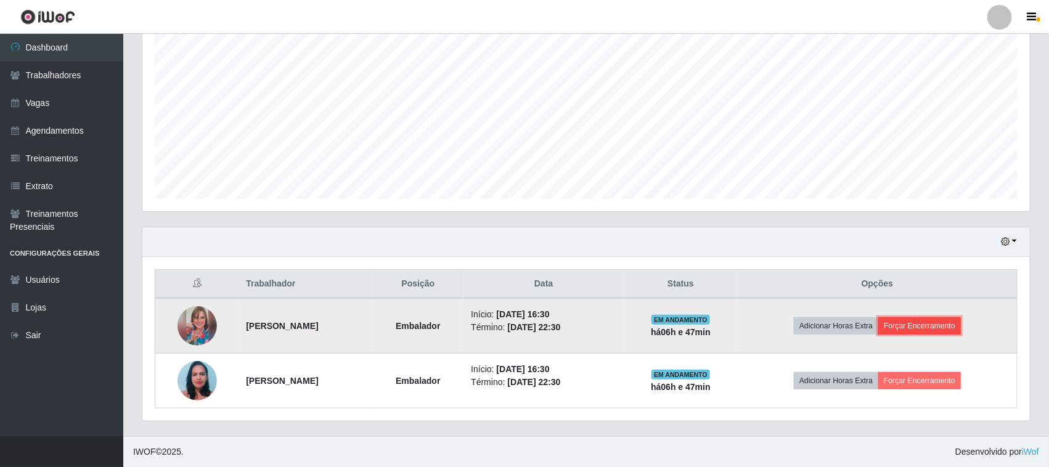
click at [960, 327] on button "Forçar Encerramento" at bounding box center [919, 325] width 83 height 17
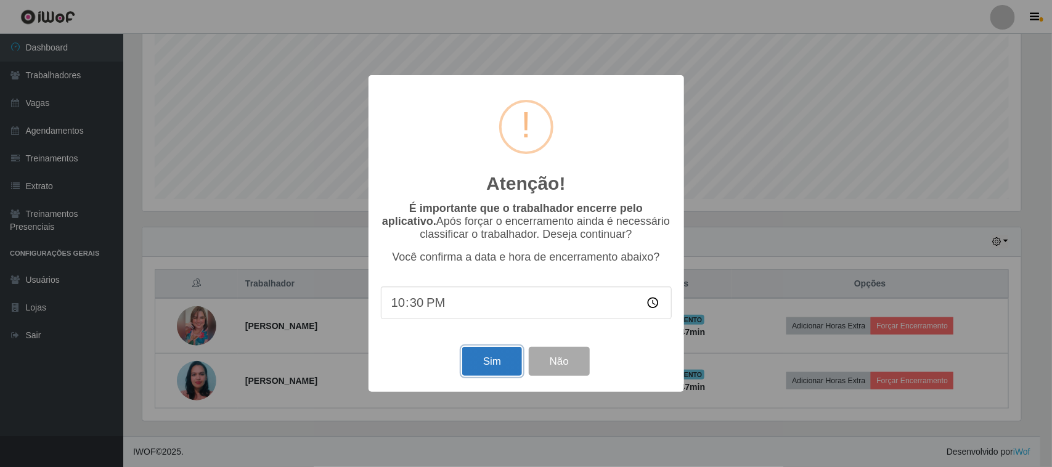
click at [479, 364] on button "Sim" at bounding box center [492, 361] width 60 height 29
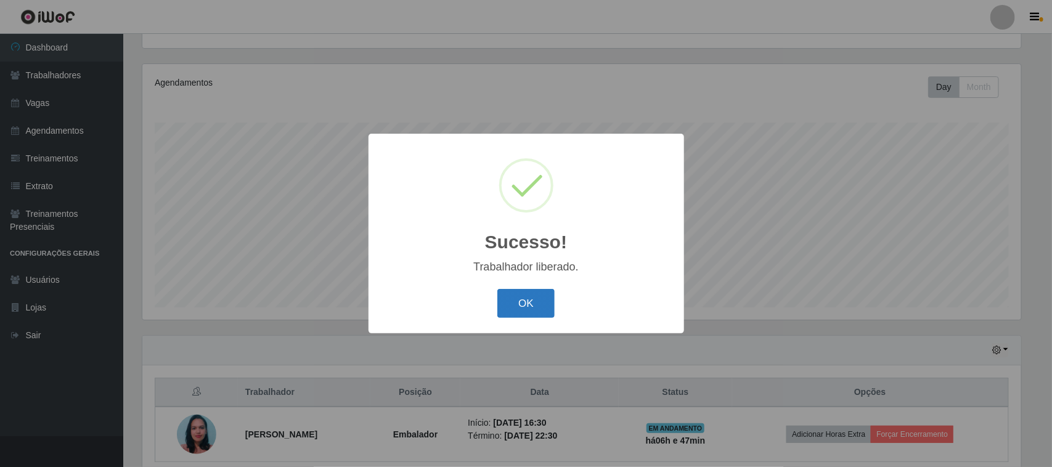
click at [531, 306] on button "OK" at bounding box center [525, 303] width 57 height 29
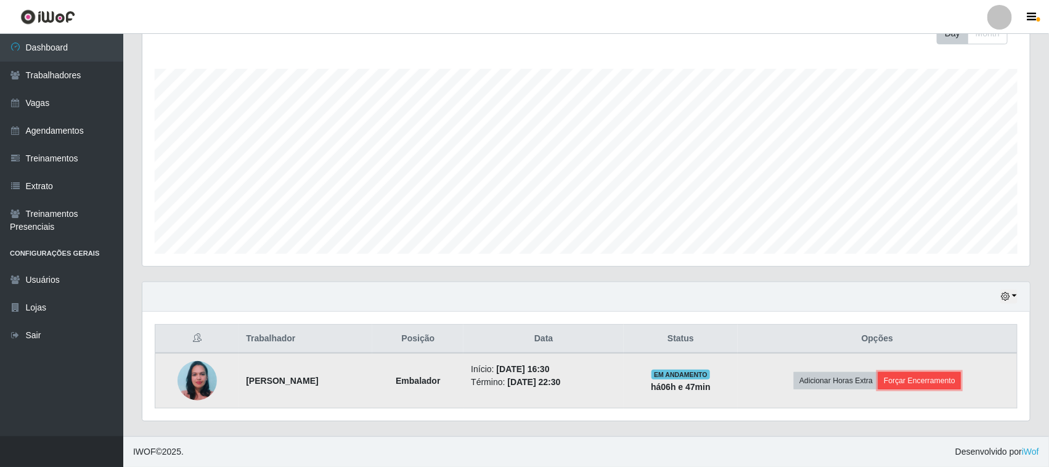
click at [913, 378] on button "Forçar Encerramento" at bounding box center [919, 380] width 83 height 17
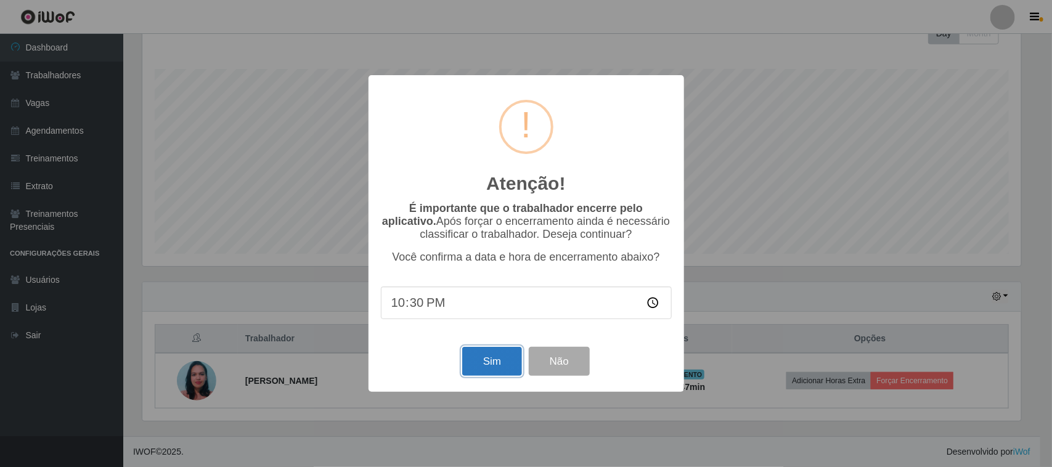
click at [479, 365] on button "Sim" at bounding box center [492, 361] width 60 height 29
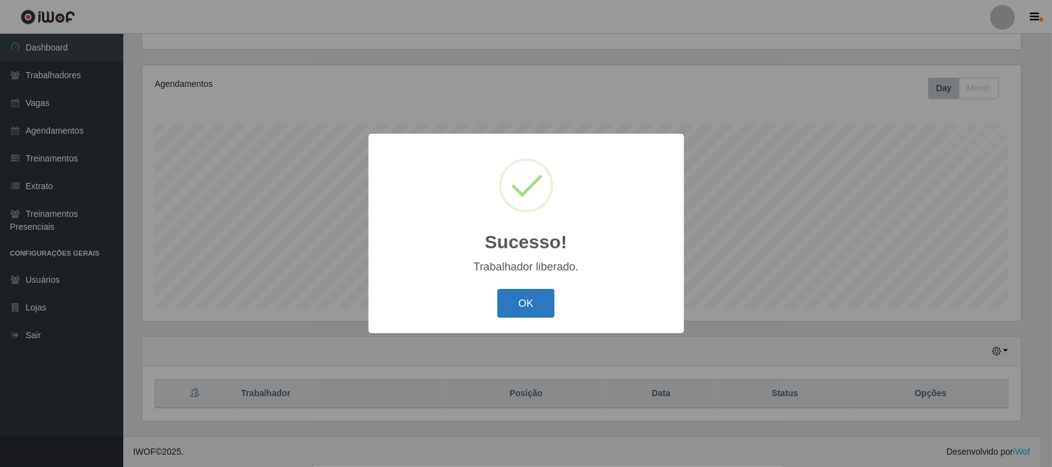
click at [537, 305] on button "OK" at bounding box center [525, 303] width 57 height 29
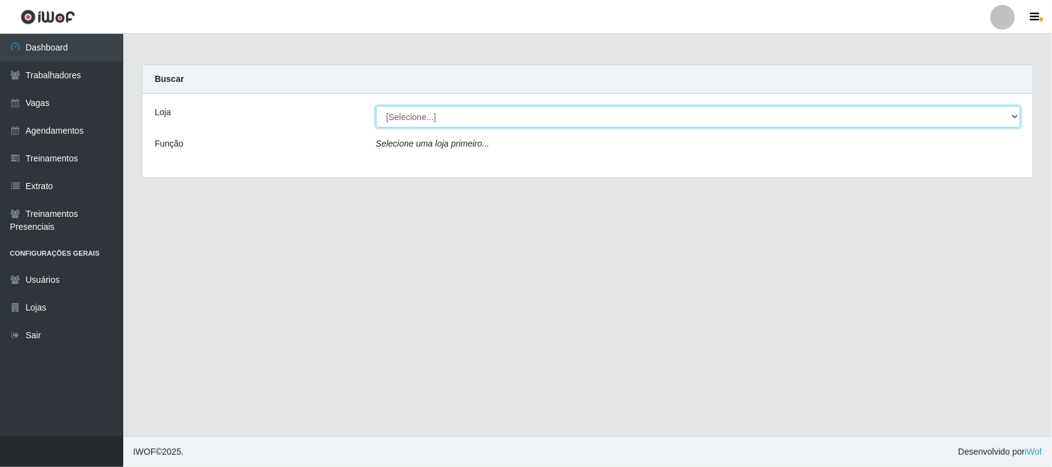
drag, startPoint x: 421, startPoint y: 116, endPoint x: 423, endPoint y: 122, distance: 6.4
click at [421, 116] on select "[Selecione...] Nordestão - [GEOGRAPHIC_DATA]" at bounding box center [698, 117] width 645 height 22
select select "420"
click at [376, 106] on select "[Selecione...] Nordestão - [GEOGRAPHIC_DATA]" at bounding box center [698, 117] width 645 height 22
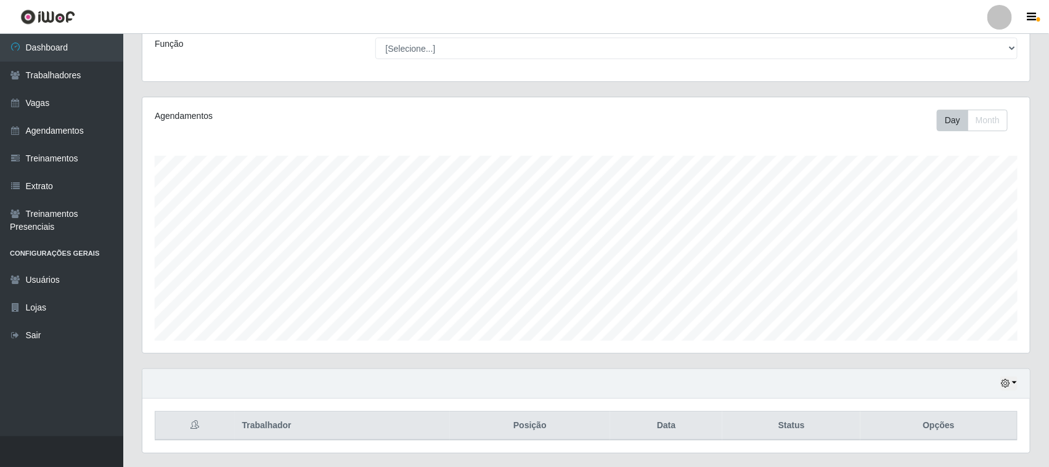
scroll to position [133, 0]
